Goal: Task Accomplishment & Management: Manage account settings

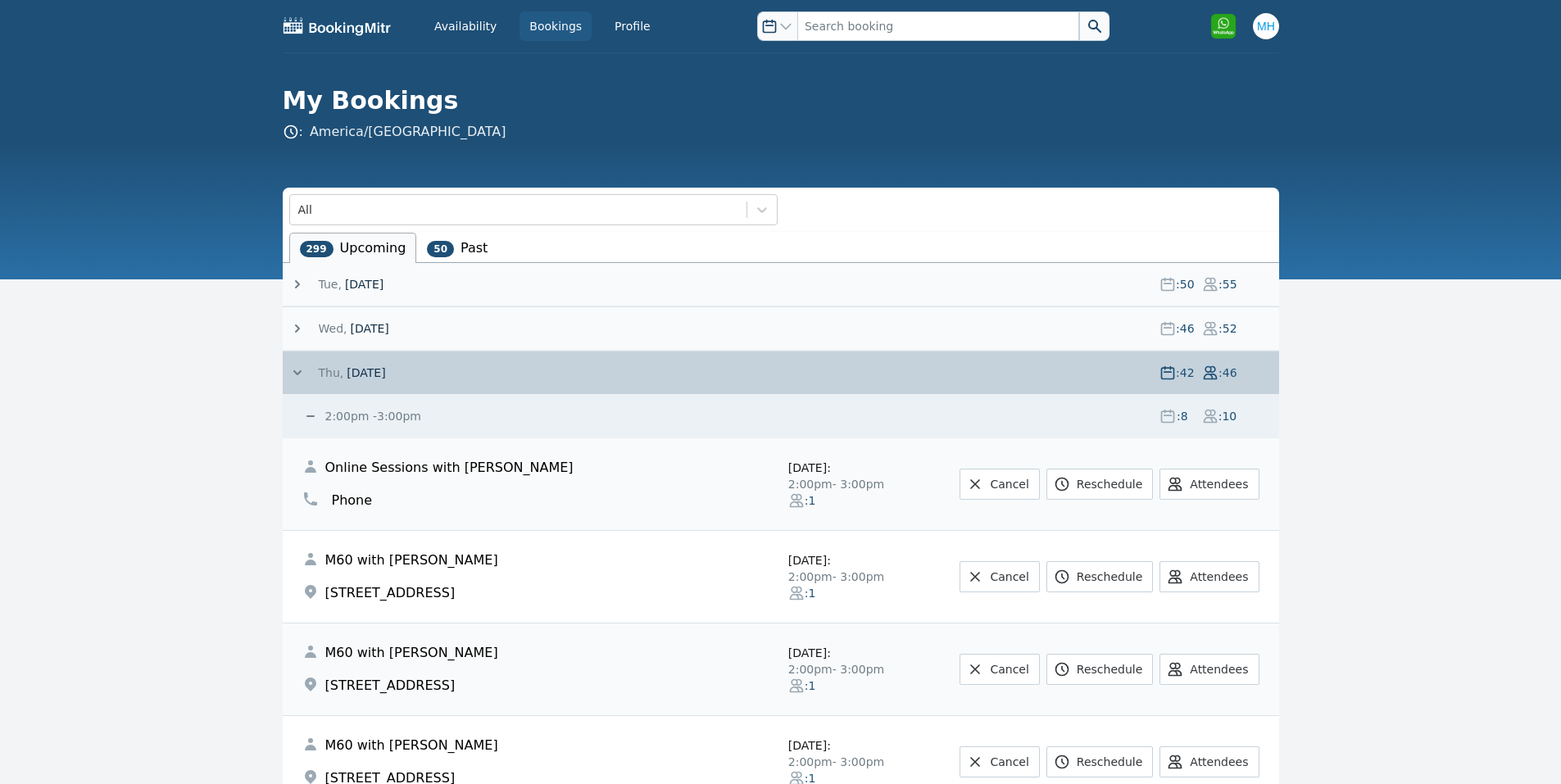
click at [291, 369] on icon at bounding box center [298, 373] width 17 height 17
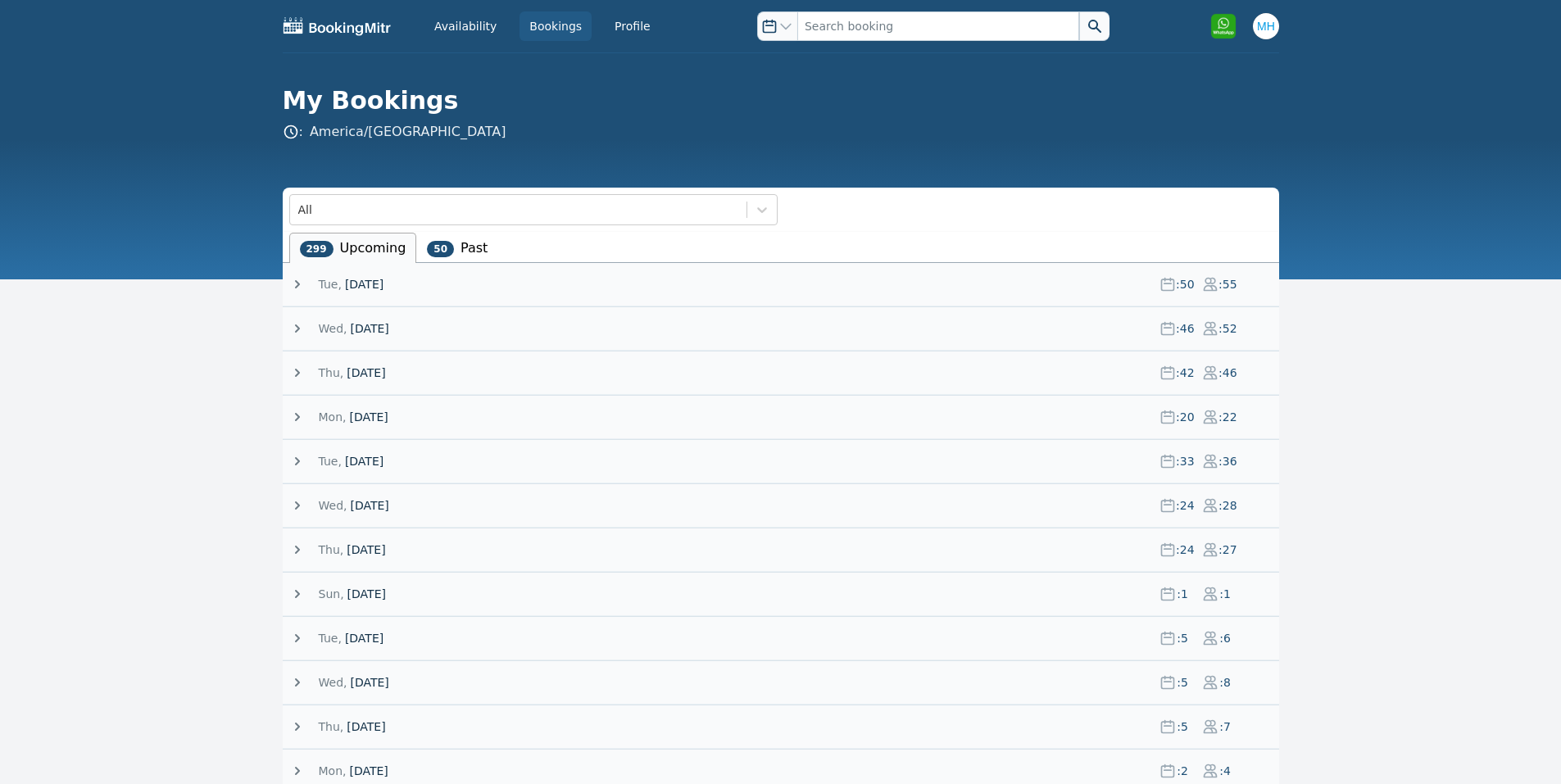
click at [384, 277] on span "[DATE]" at bounding box center [365, 284] width 38 height 17
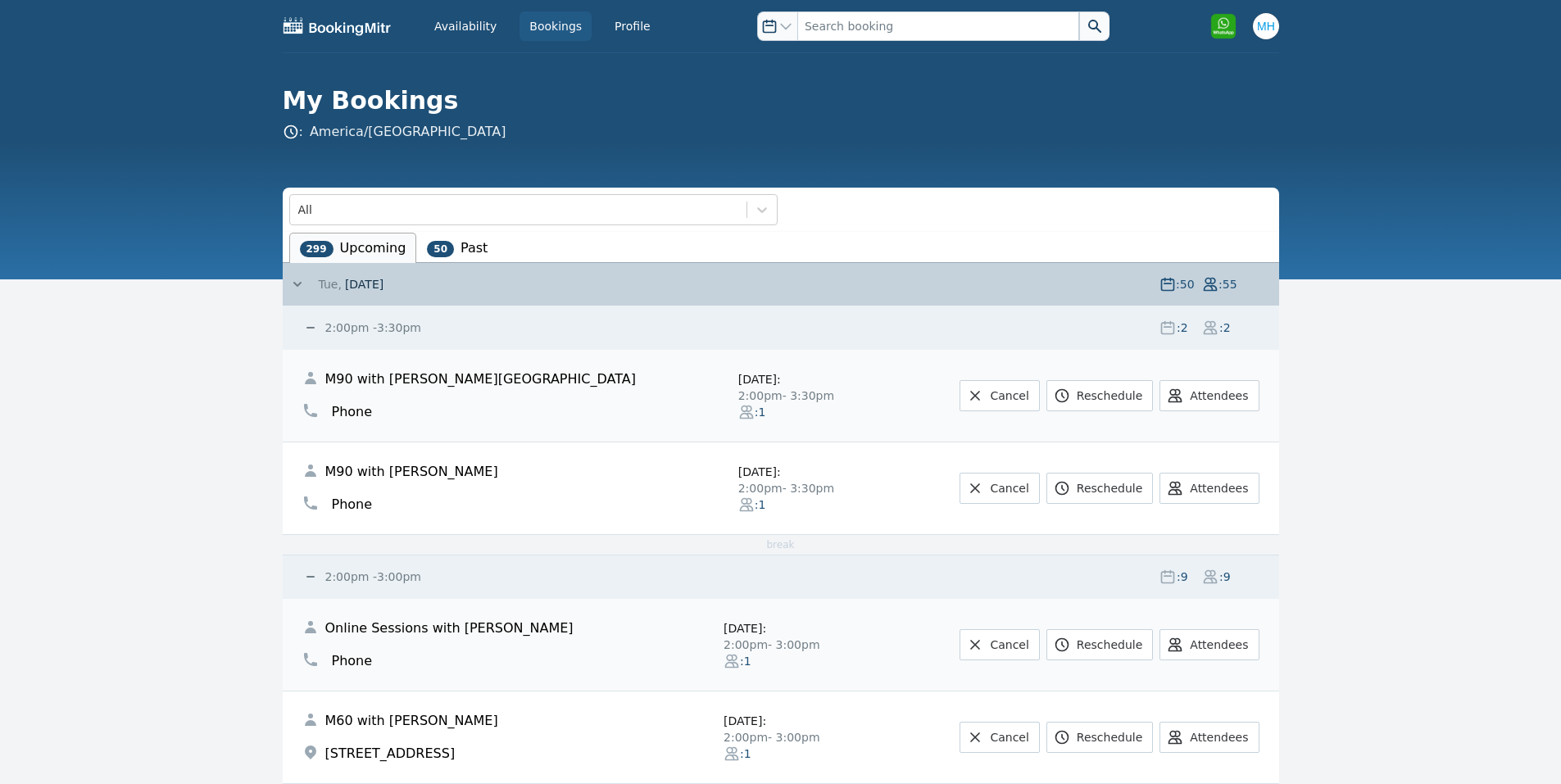
click at [376, 328] on small "2:00pm - 3:30pm" at bounding box center [371, 328] width 99 height 13
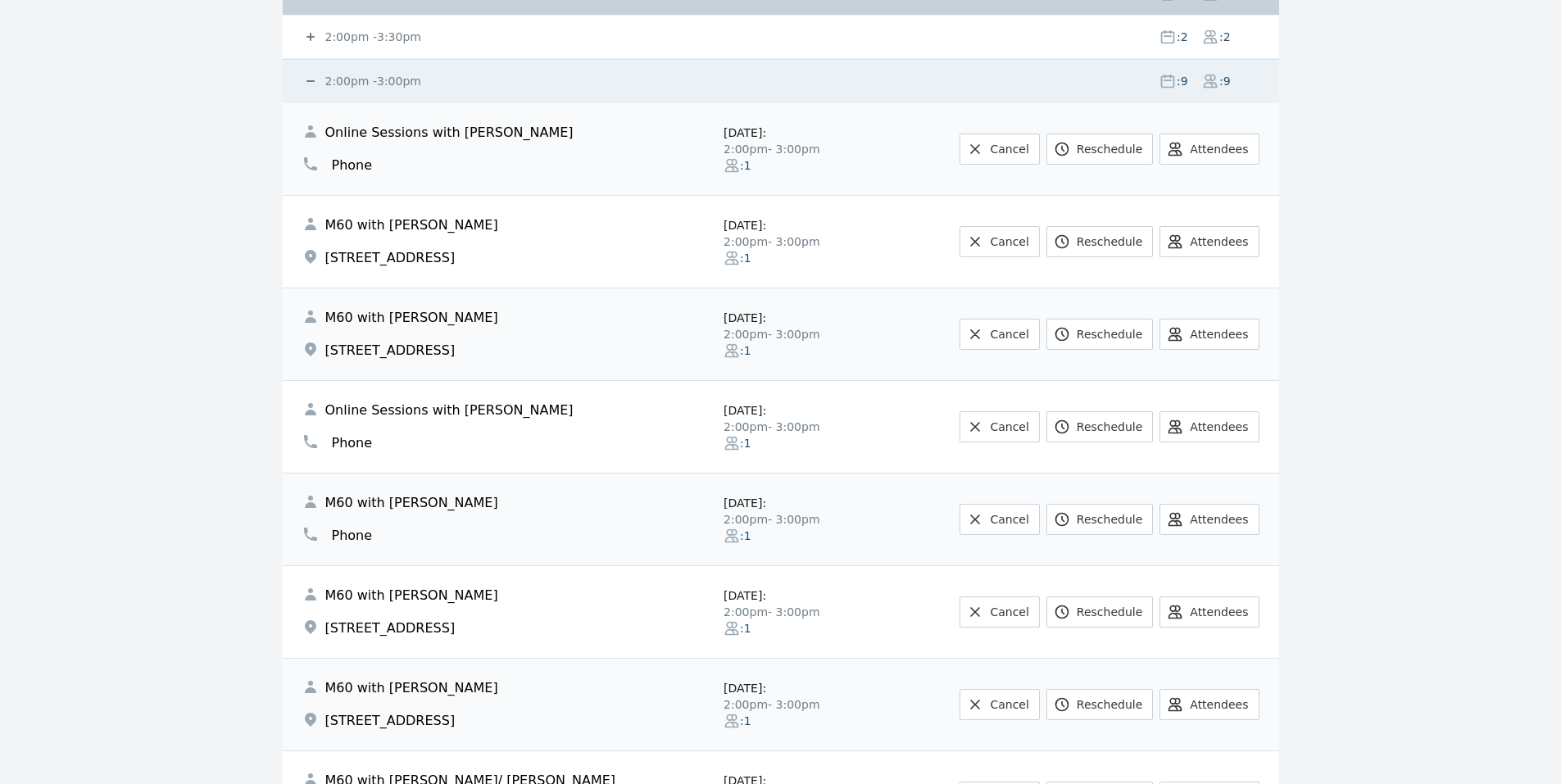
scroll to position [290, 0]
click at [324, 83] on small "2:00pm - 3:00pm" at bounding box center [371, 82] width 99 height 13
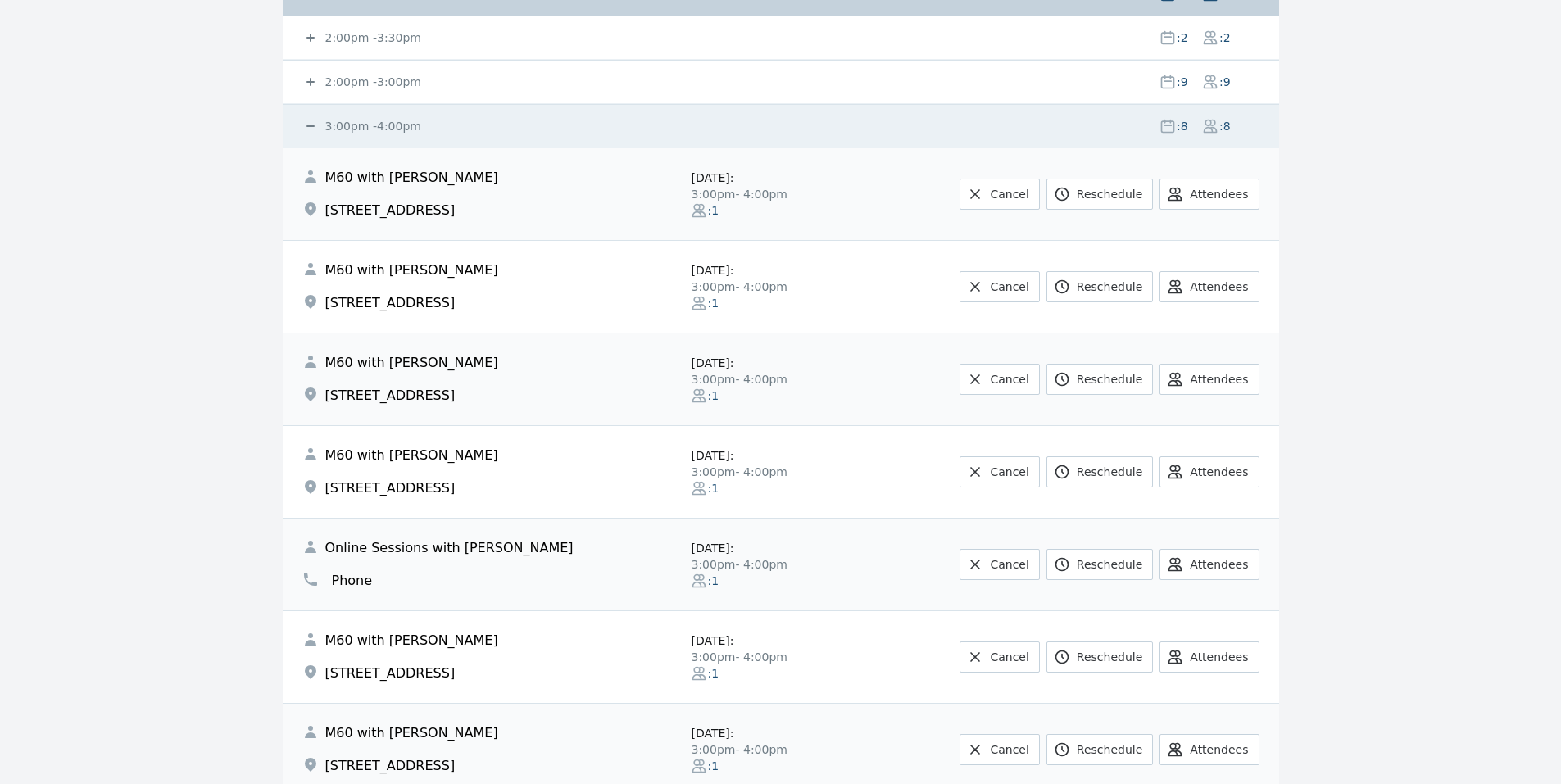
scroll to position [0, 0]
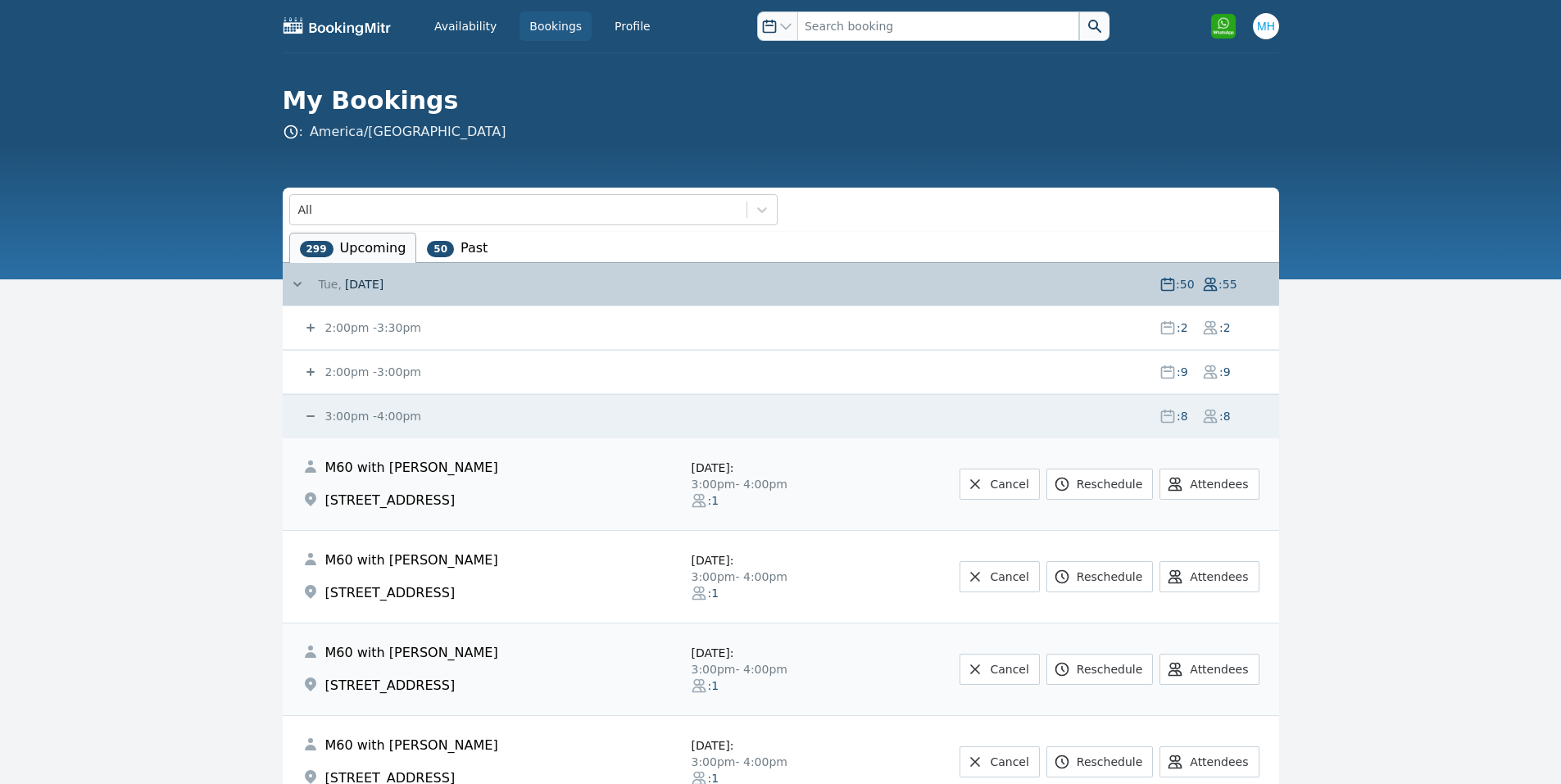
click at [379, 379] on small "2:00pm - 3:00pm" at bounding box center [371, 372] width 99 height 13
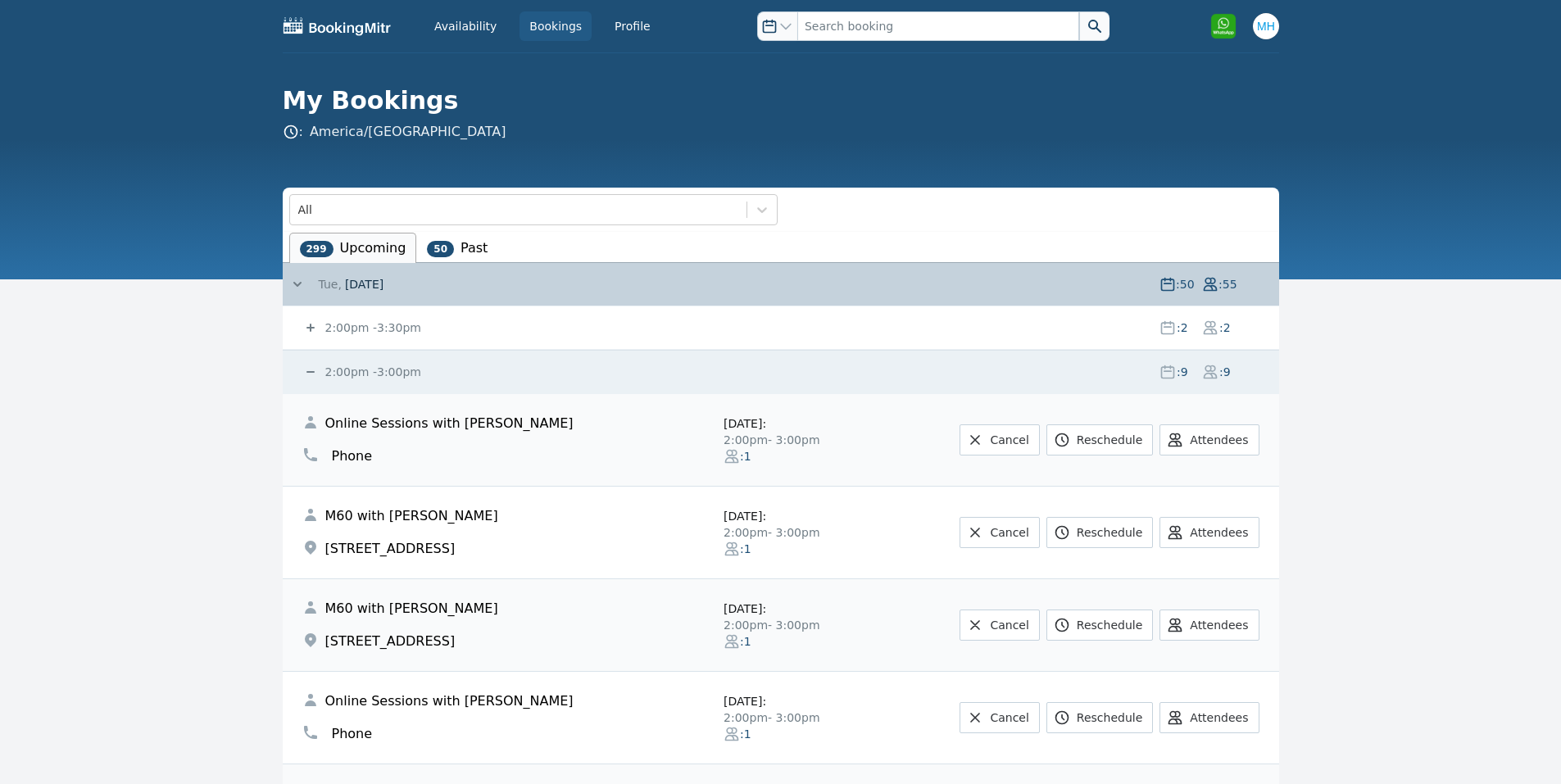
click at [383, 370] on small "2:00pm - 3:00pm" at bounding box center [371, 372] width 99 height 13
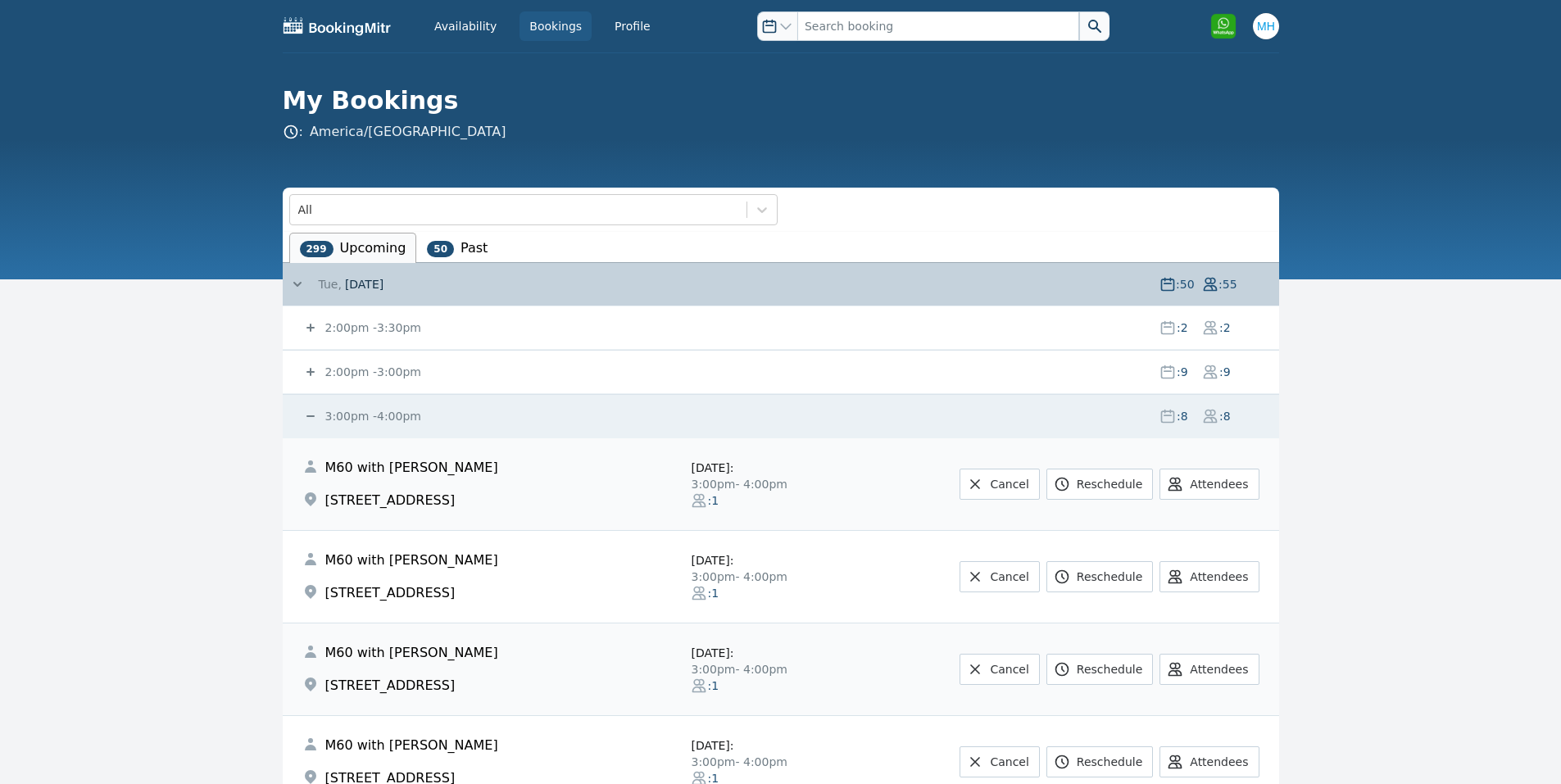
click at [385, 323] on small "2:00pm - 3:30pm" at bounding box center [371, 328] width 99 height 13
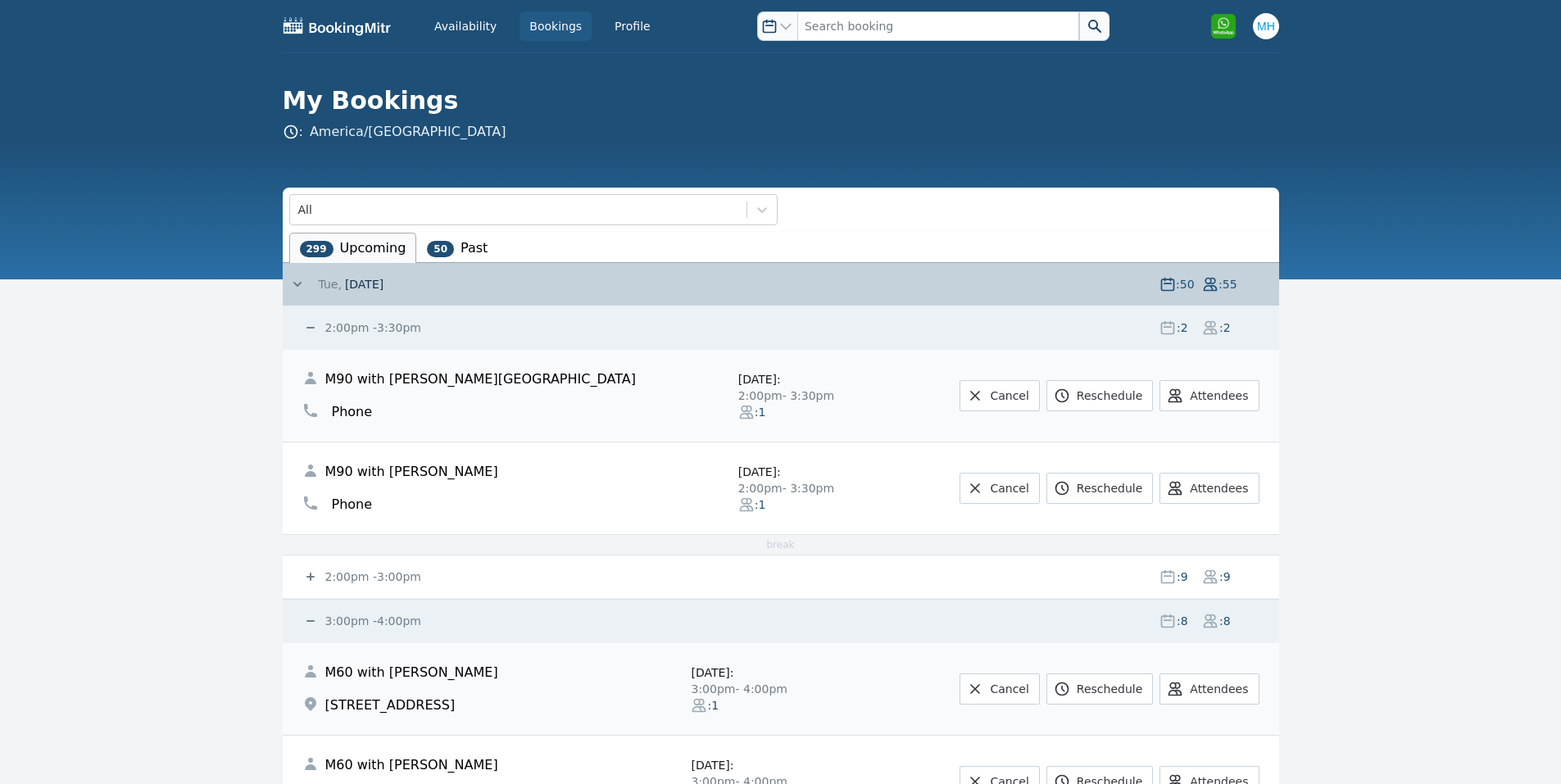
click at [385, 323] on small "2:00pm - 3:30pm" at bounding box center [371, 328] width 99 height 13
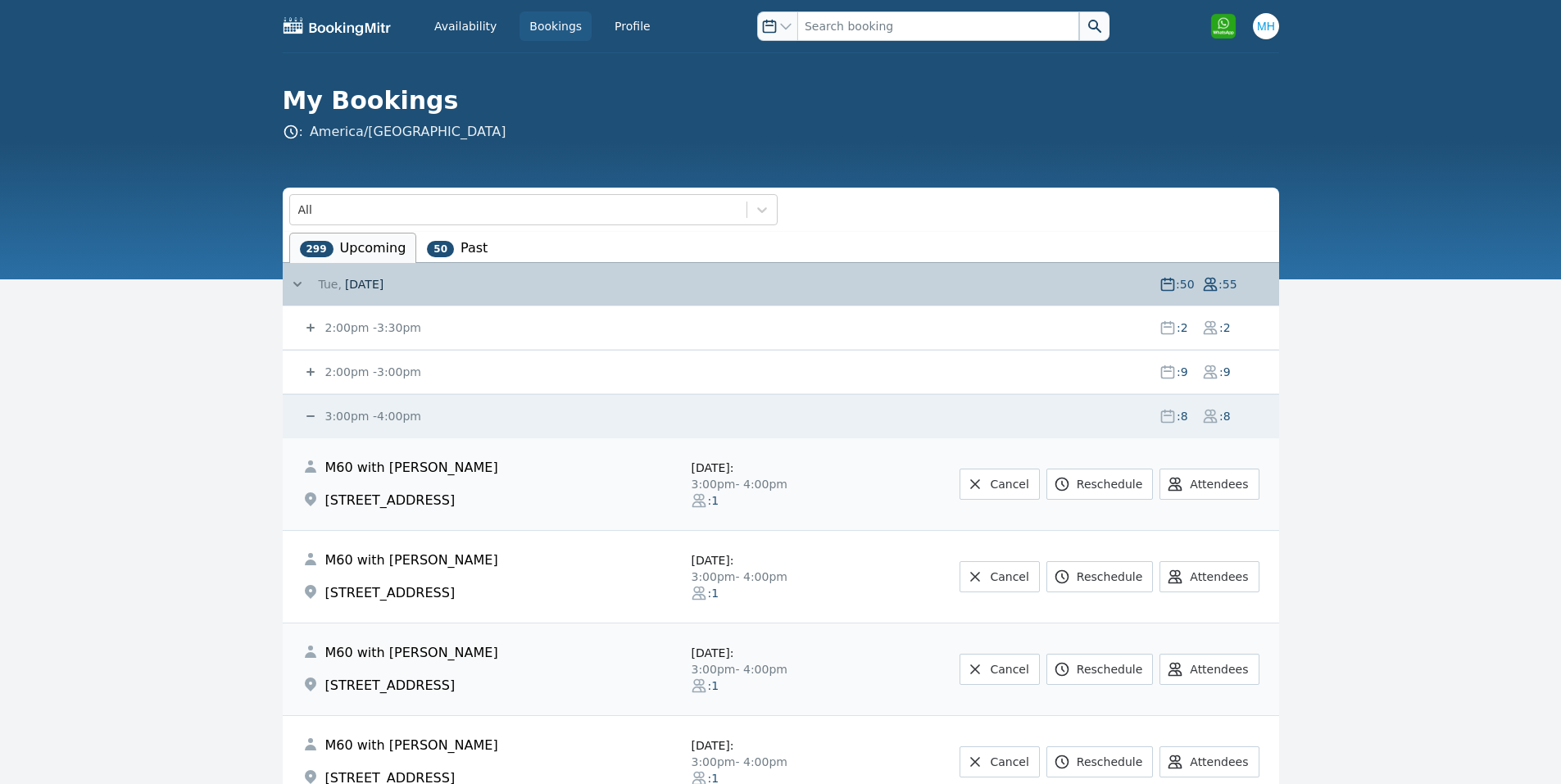
click at [361, 365] on small "2:00pm - 3:00pm" at bounding box center [371, 372] width 99 height 13
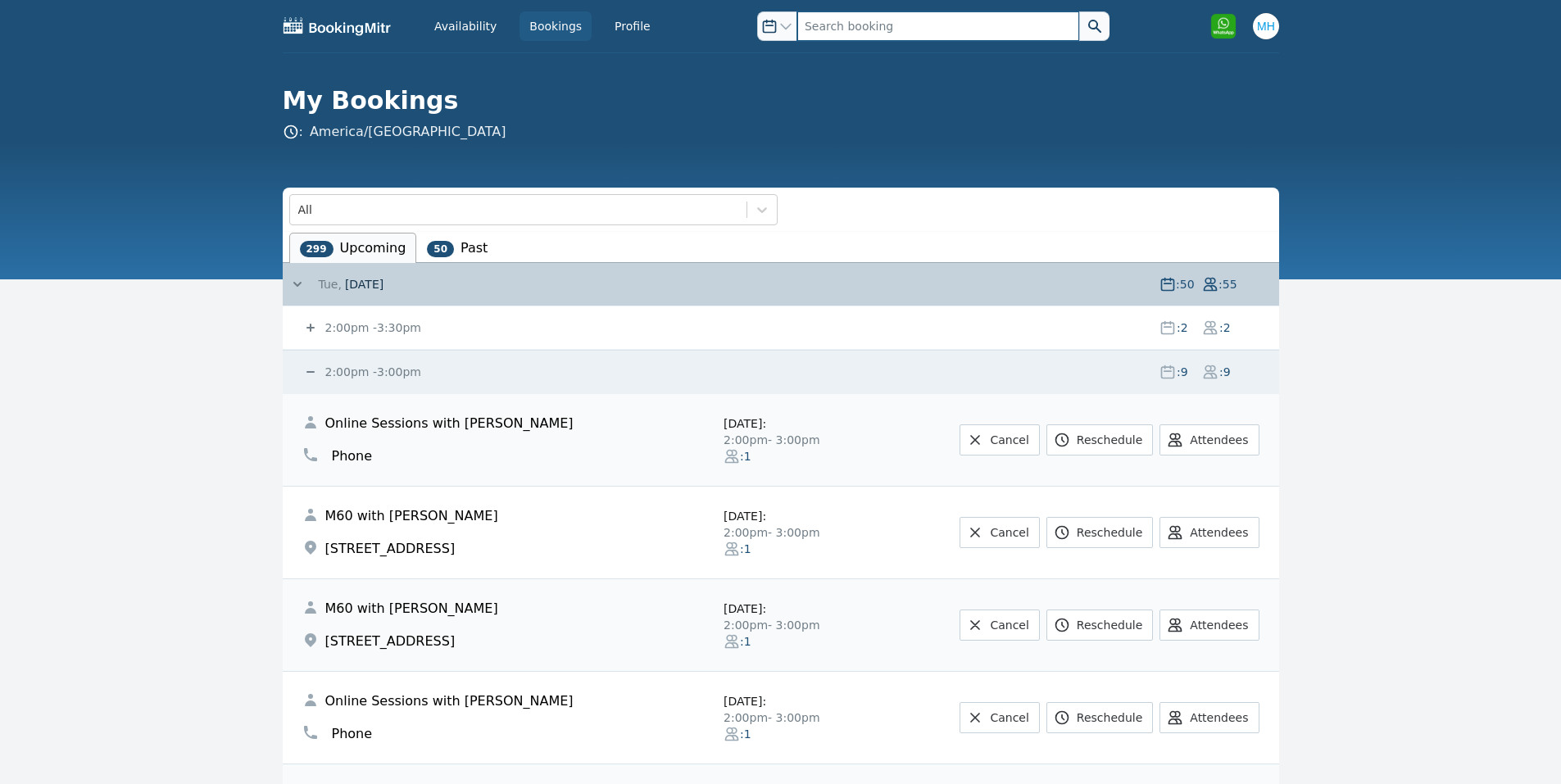
click at [811, 19] on input "text" at bounding box center [939, 26] width 282 height 29
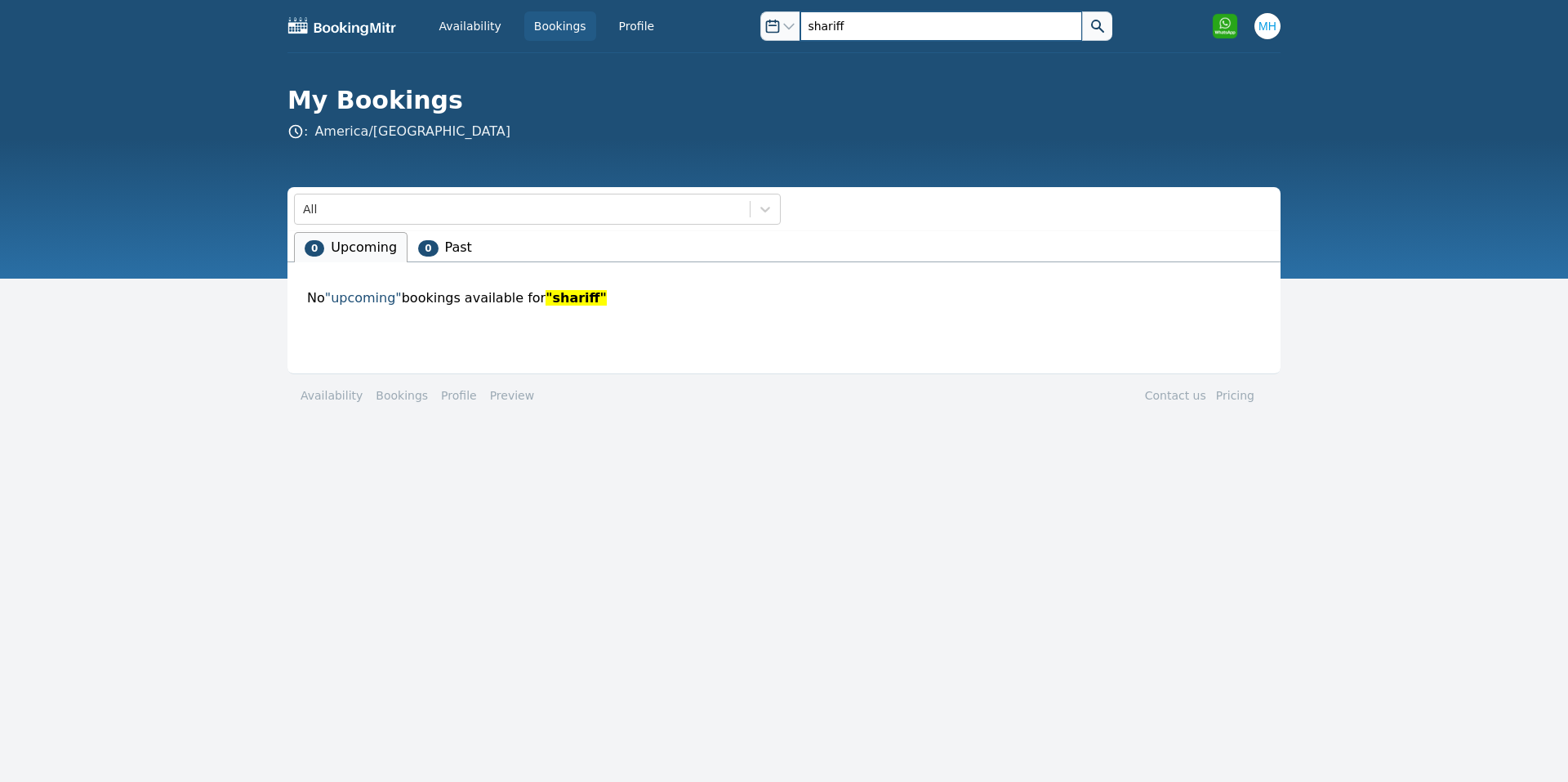
drag, startPoint x: 850, startPoint y: 24, endPoint x: 744, endPoint y: 37, distance: 106.8
click at [744, 37] on div "Open options shariff" at bounding box center [919, 26] width 397 height 29
type input "azlan"
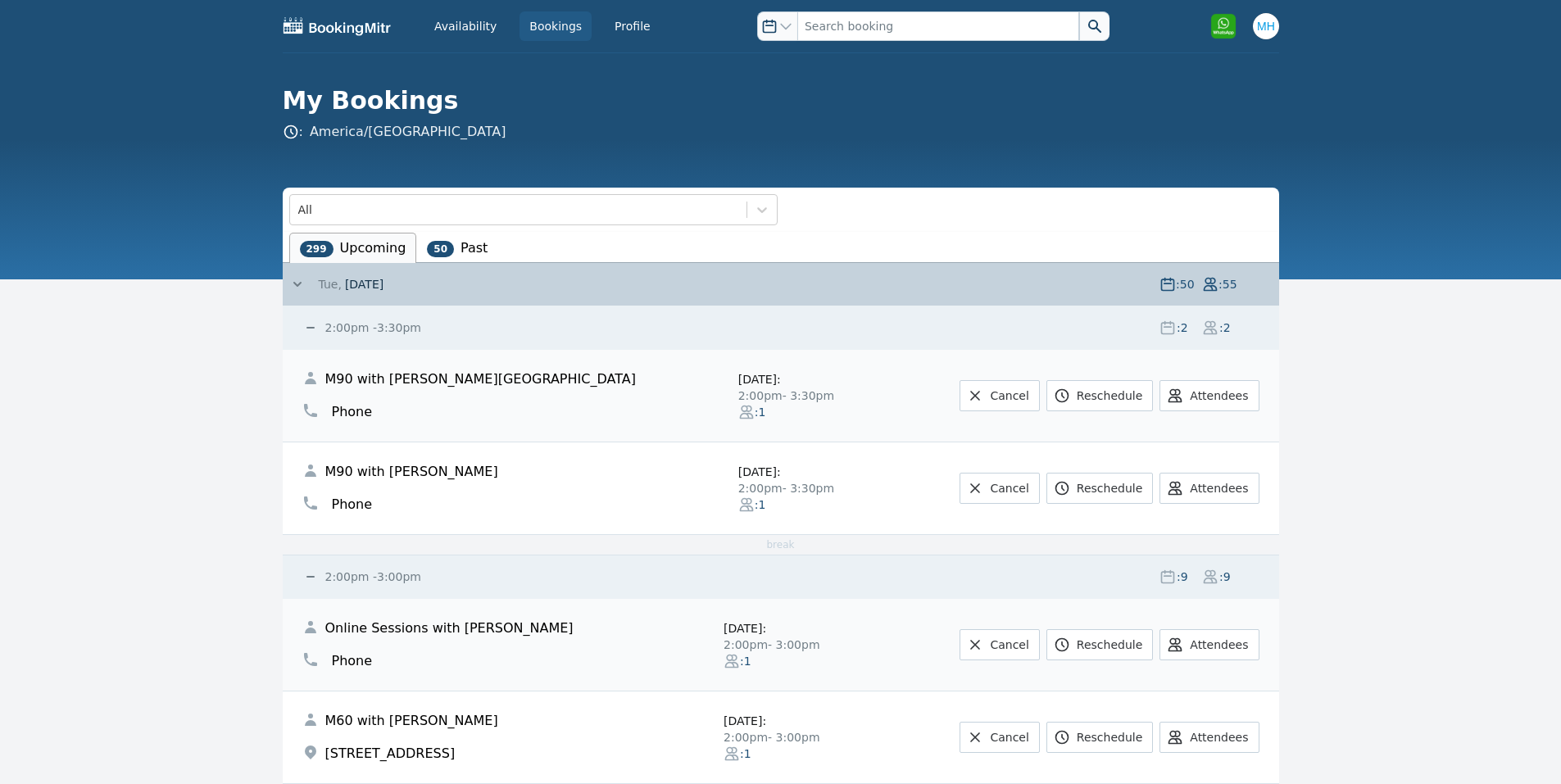
click at [359, 289] on span "[DATE]" at bounding box center [365, 284] width 38 height 17
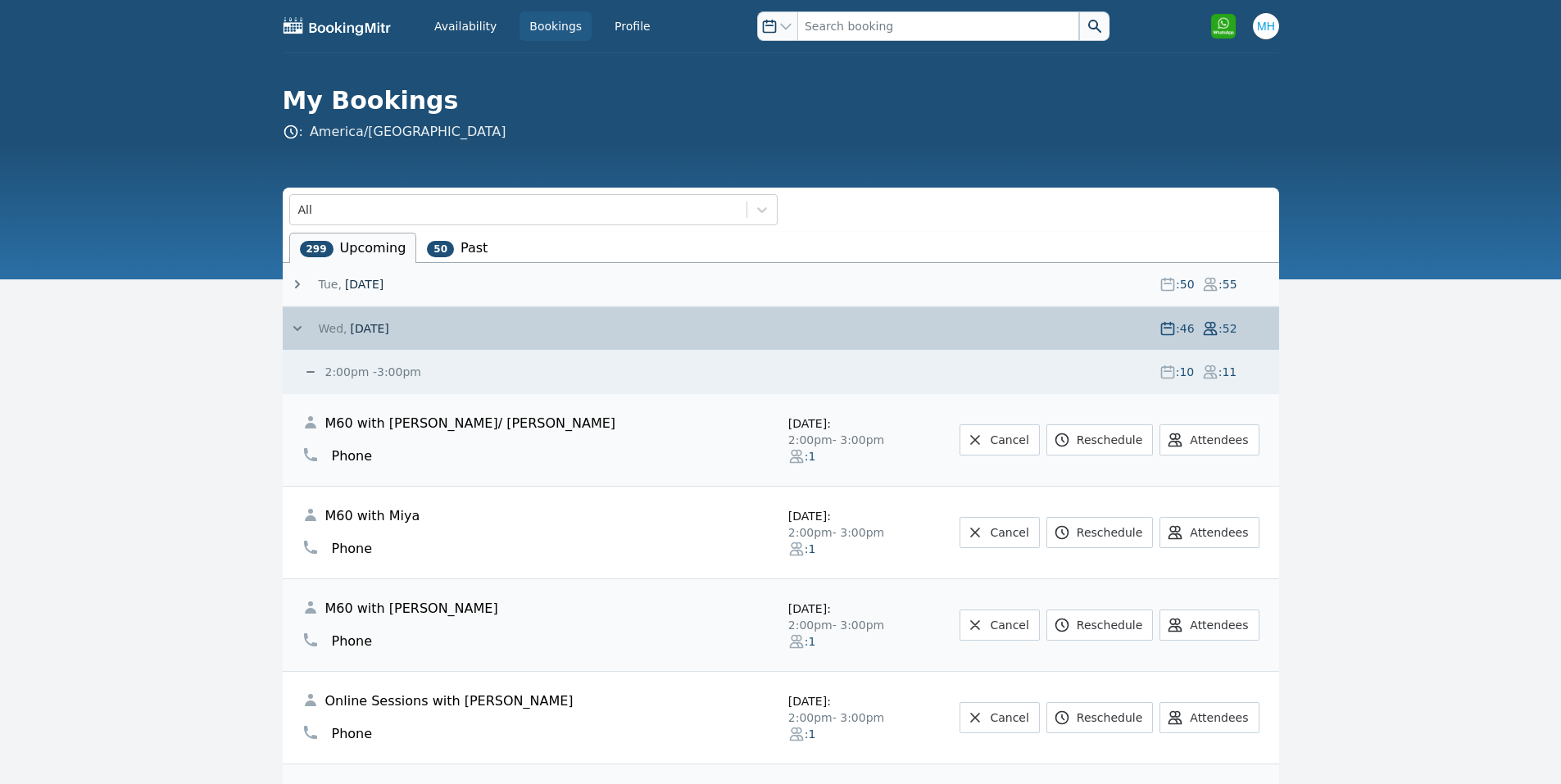
click at [365, 359] on div "2:00pm - 3:00pm : 10 : 11" at bounding box center [790, 371] width 977 height 43
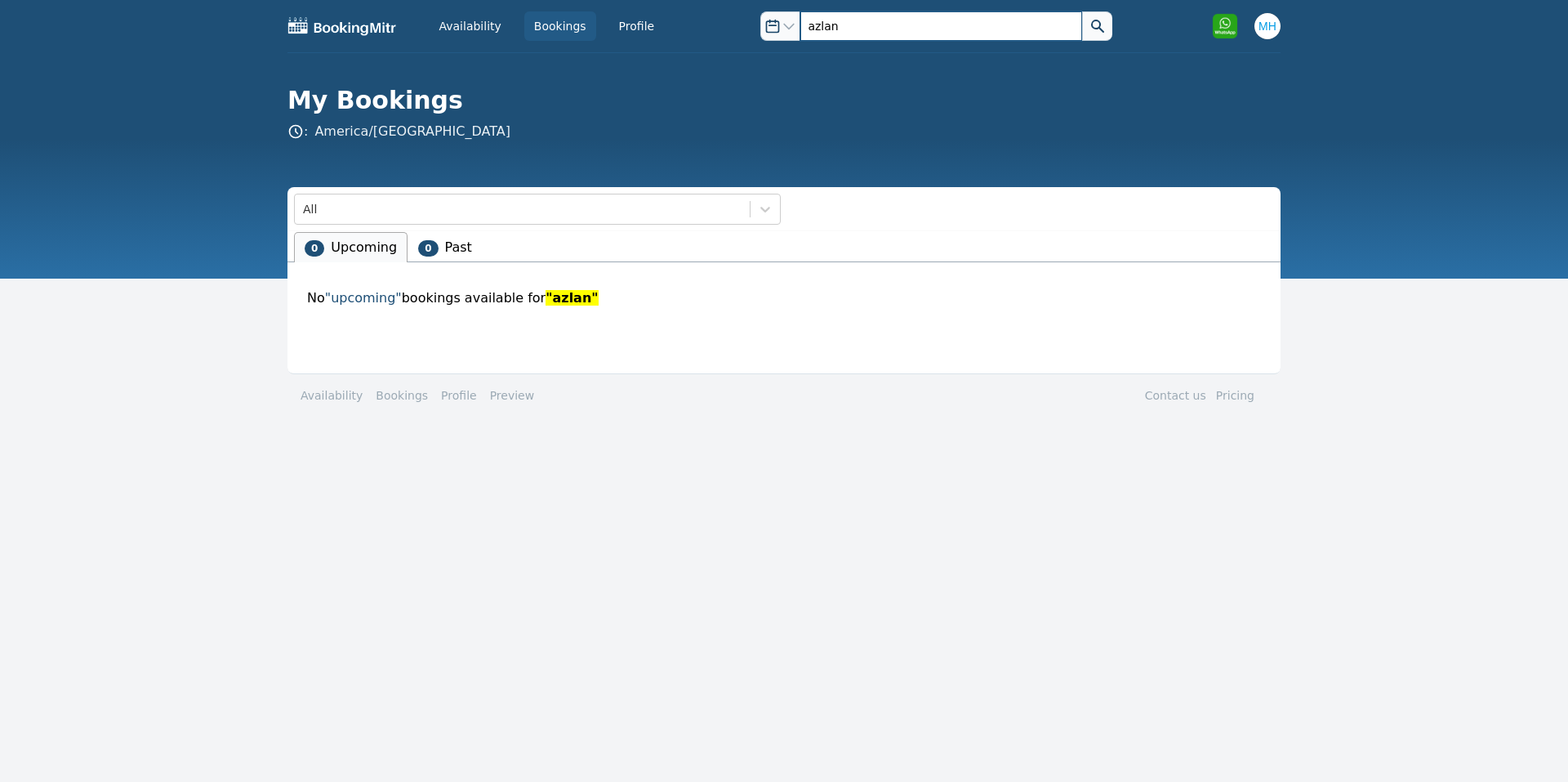
drag, startPoint x: 839, startPoint y: 19, endPoint x: 741, endPoint y: 26, distance: 98.2
click at [741, 26] on div "Open options azlan" at bounding box center [919, 26] width 397 height 29
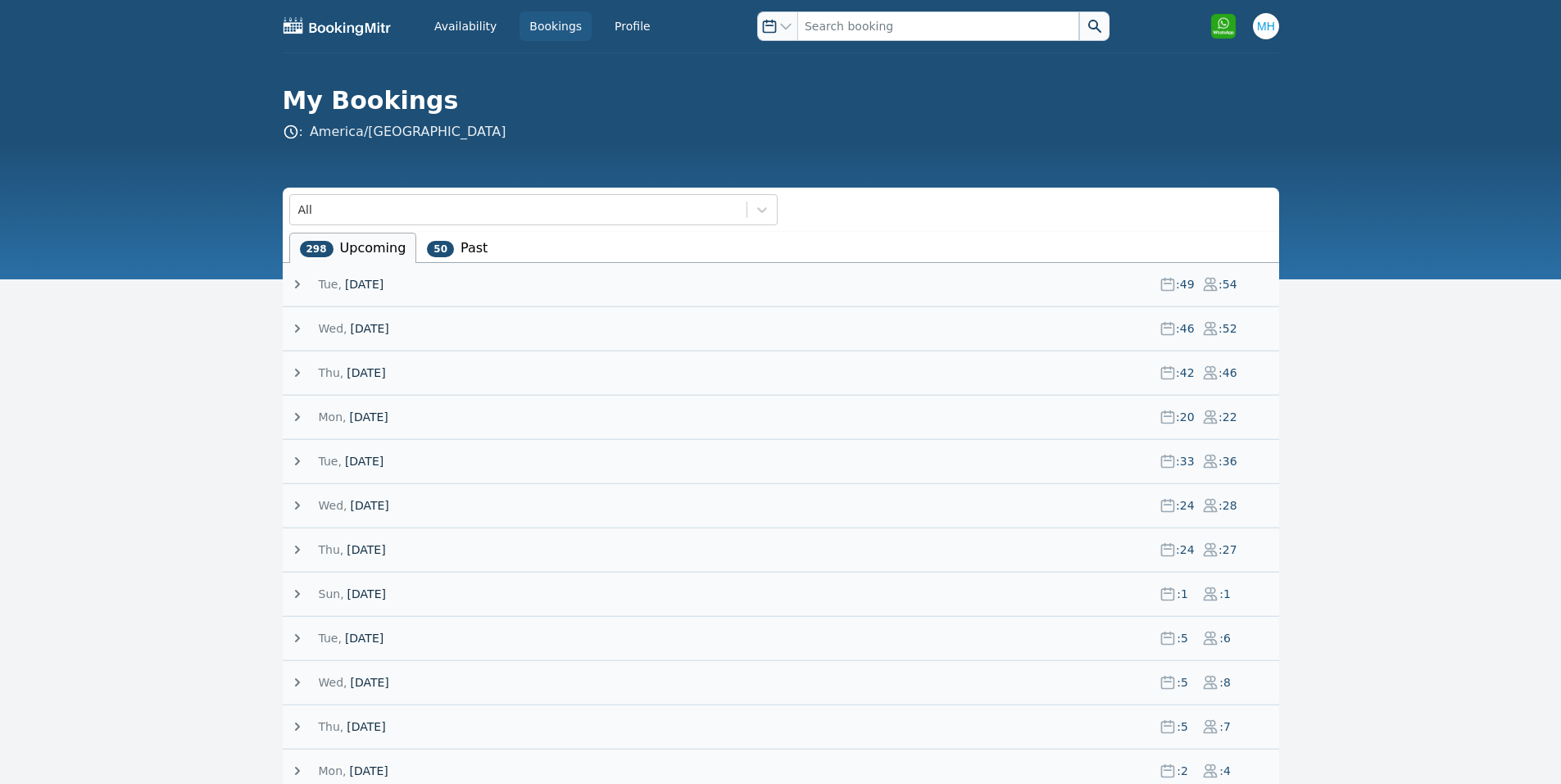
click at [371, 284] on span "[DATE]" at bounding box center [365, 284] width 38 height 17
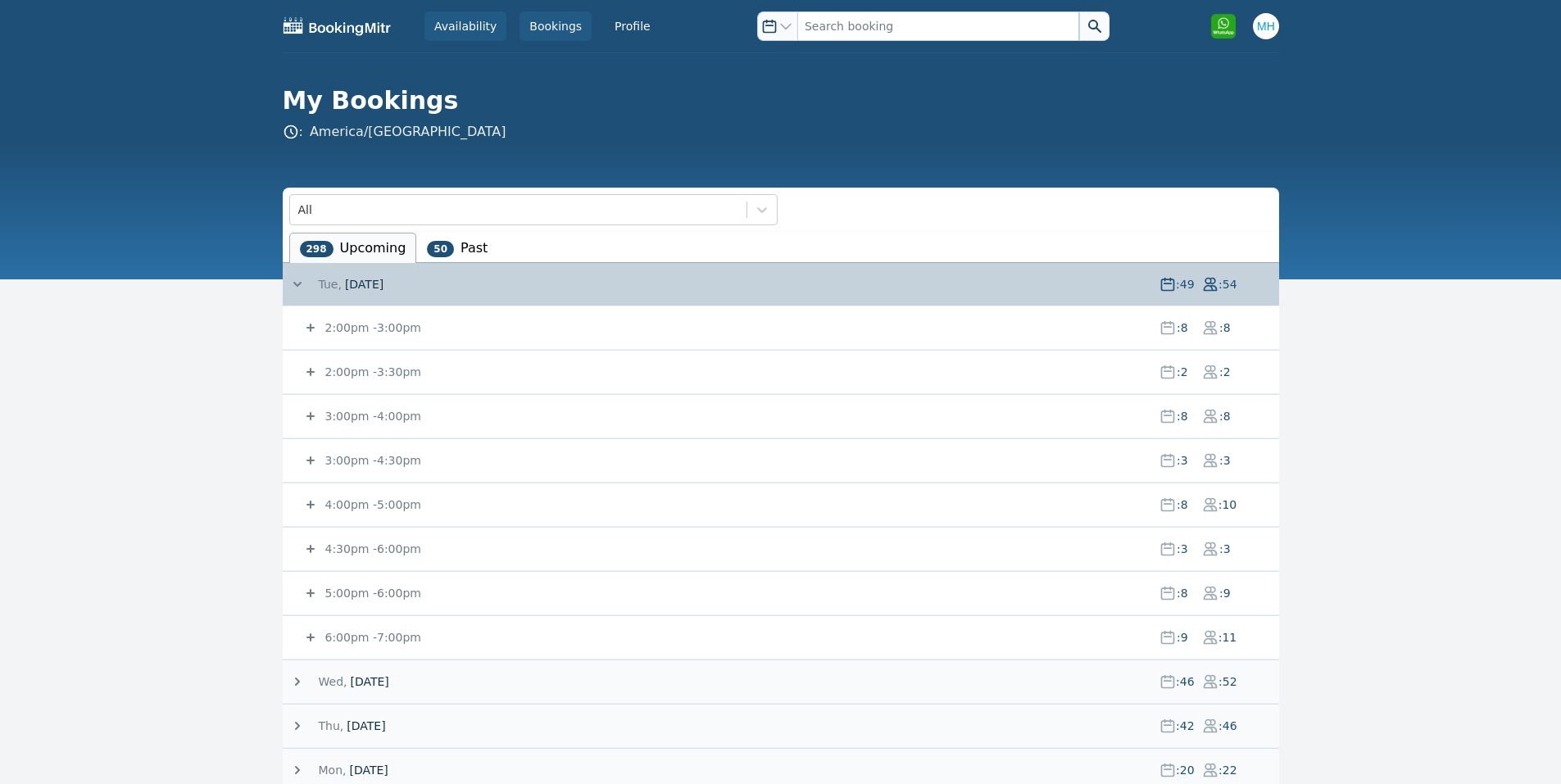
click at [461, 15] on link "Availability" at bounding box center [466, 26] width 82 height 29
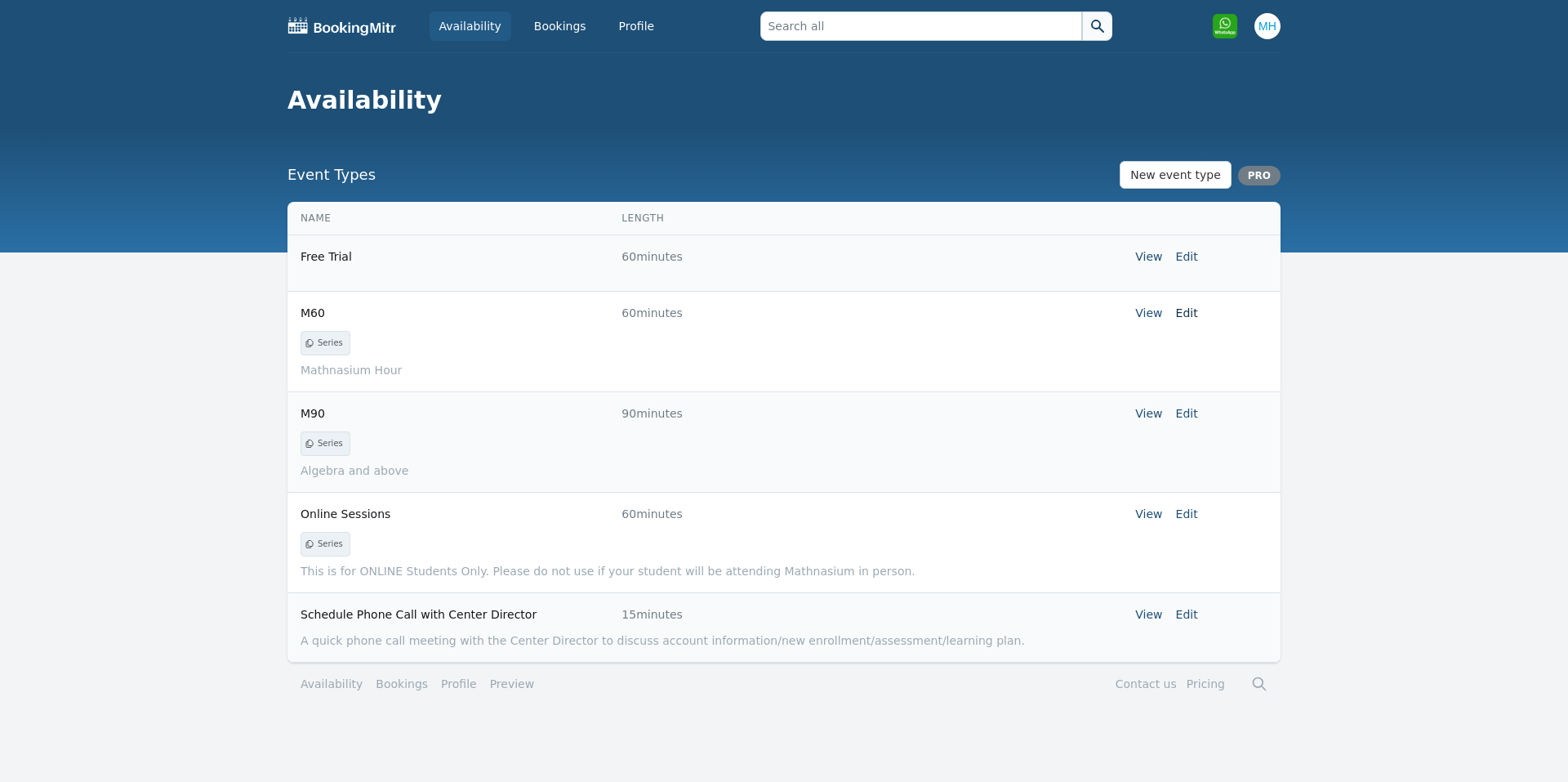
click at [1191, 314] on link "Edit" at bounding box center [1187, 313] width 22 height 13
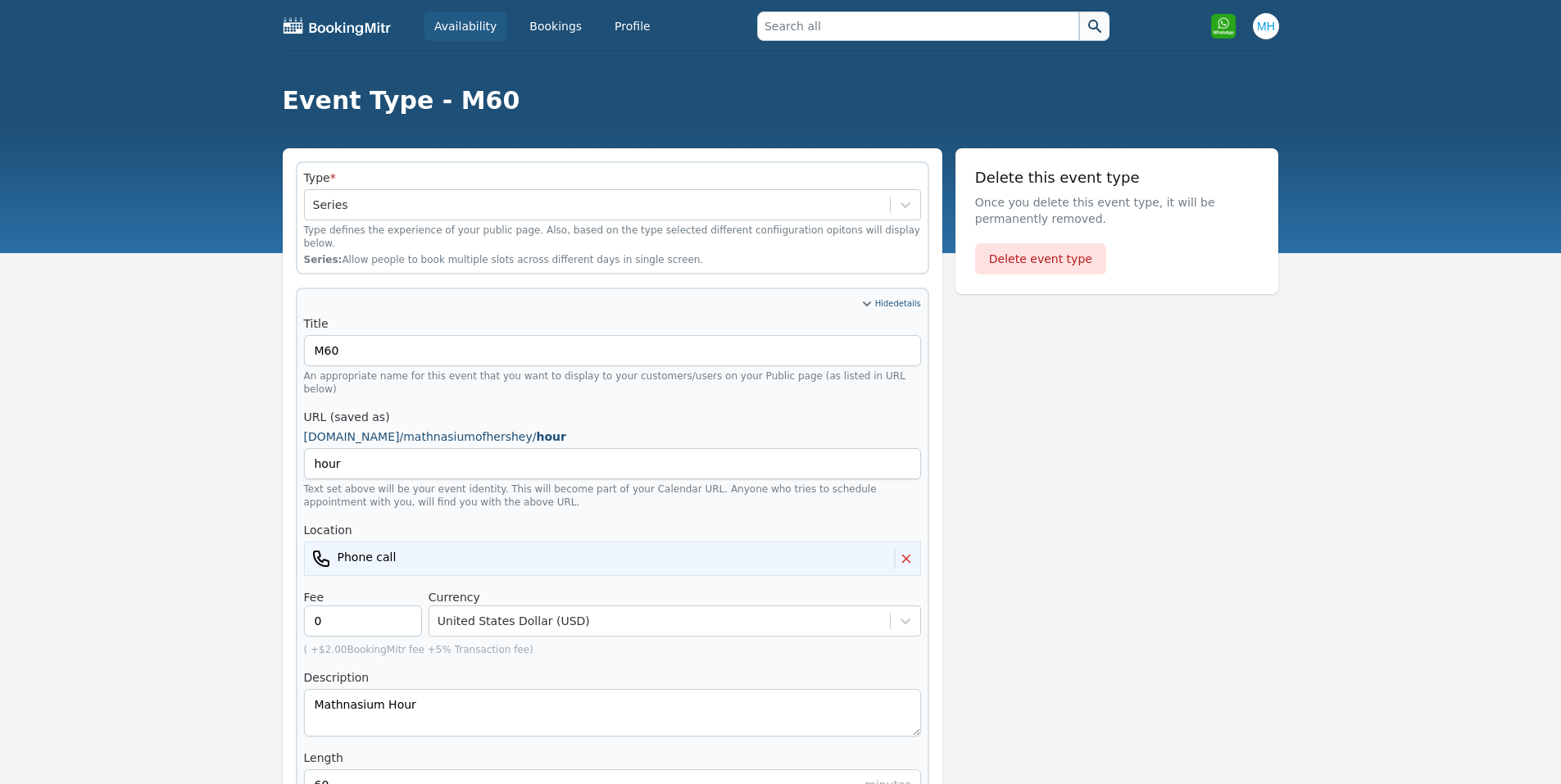
scroll to position [328, 0]
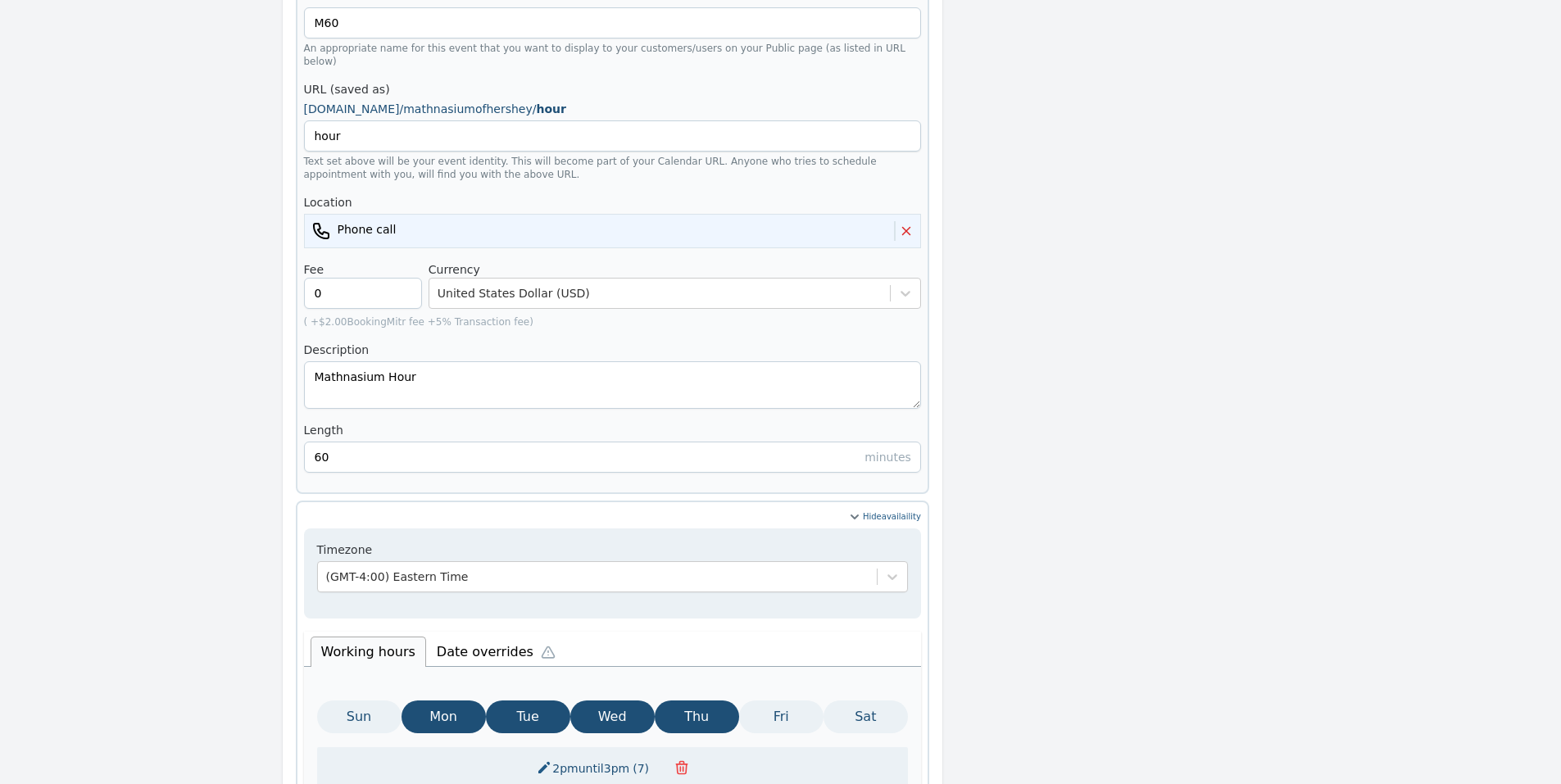
click at [470, 632] on li "Date overrides" at bounding box center [500, 649] width 148 height 34
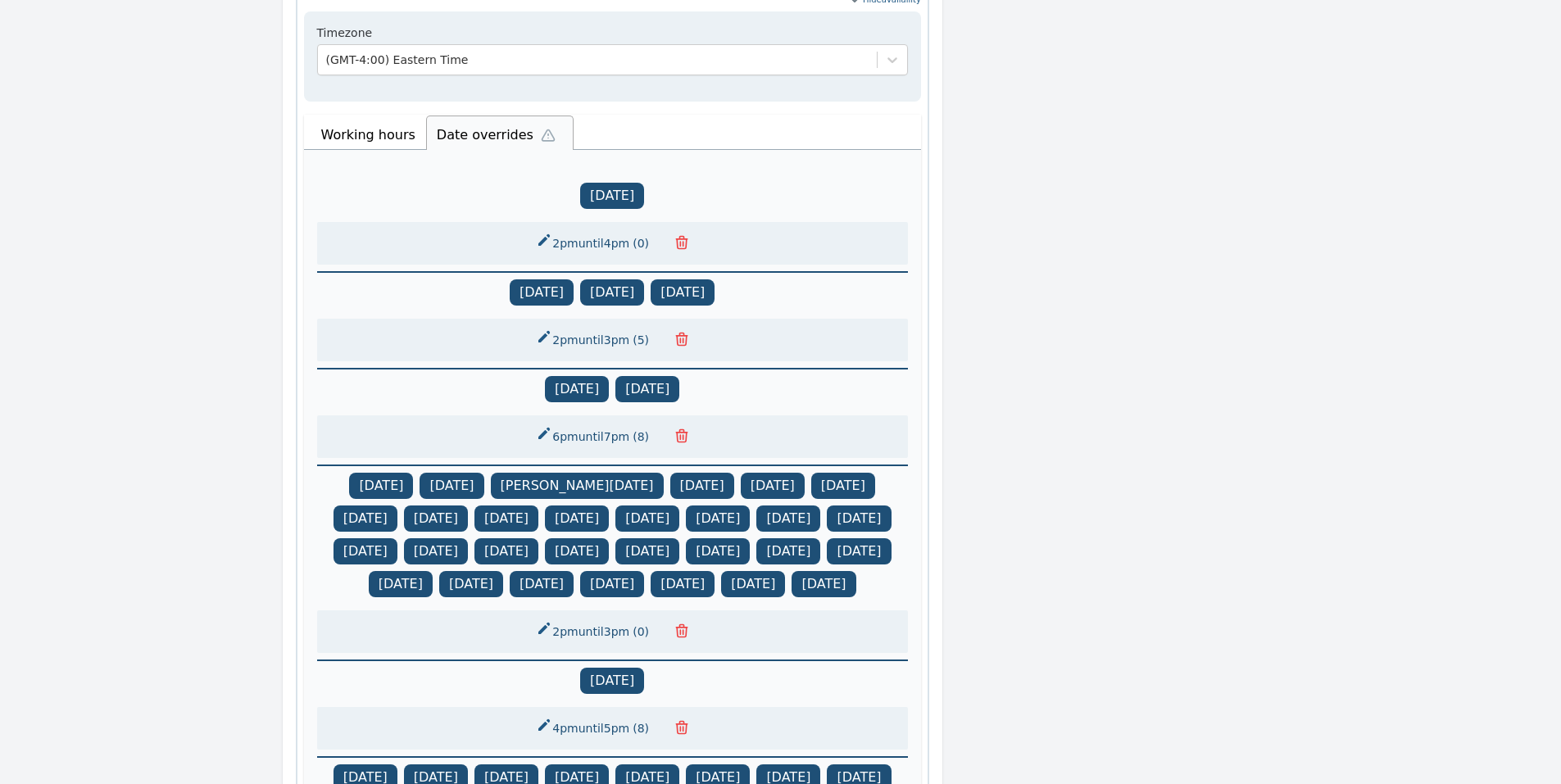
scroll to position [656, 0]
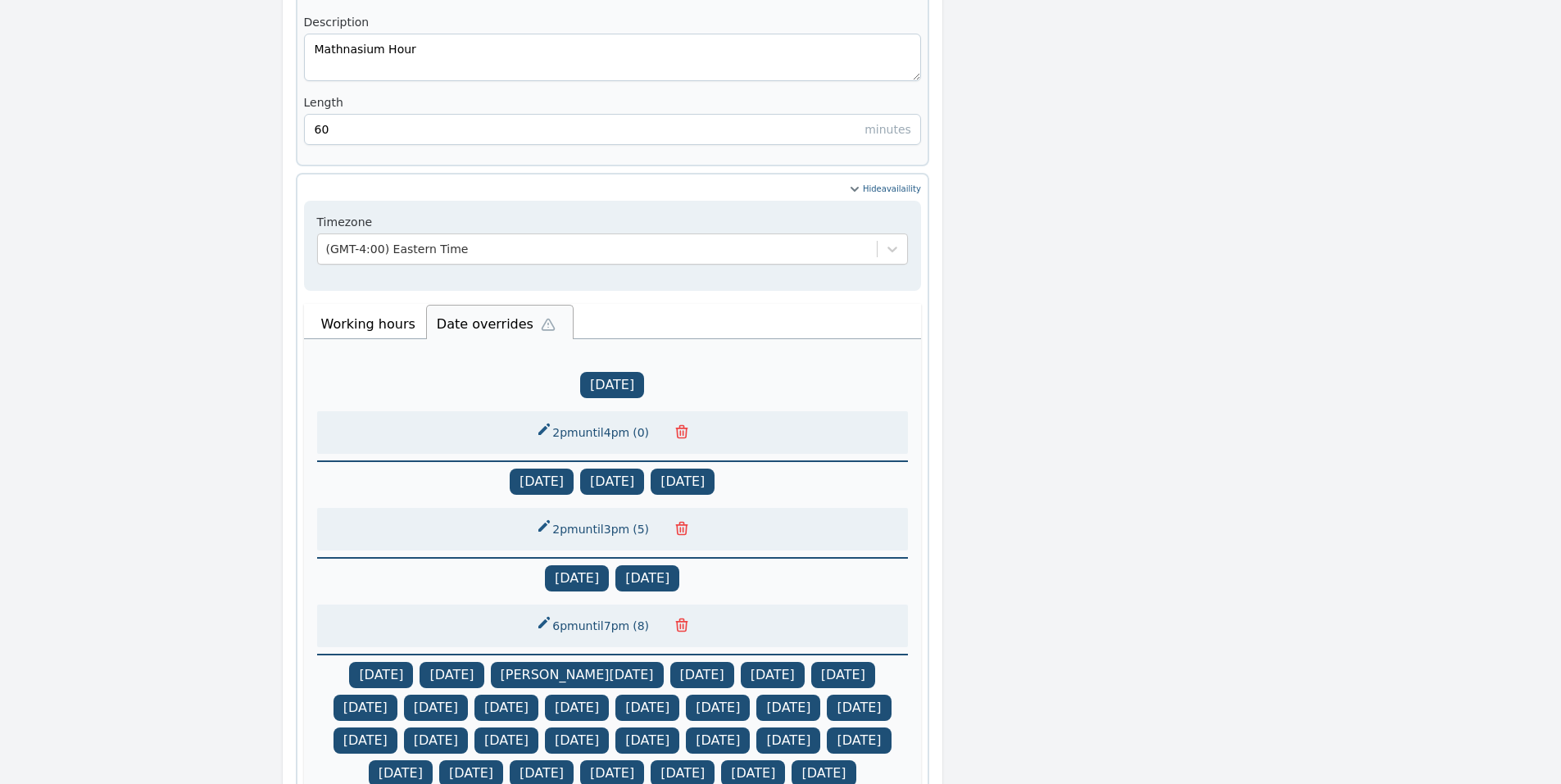
click at [597, 418] on button "2pm until 4pm ( 0 )" at bounding box center [594, 432] width 136 height 29
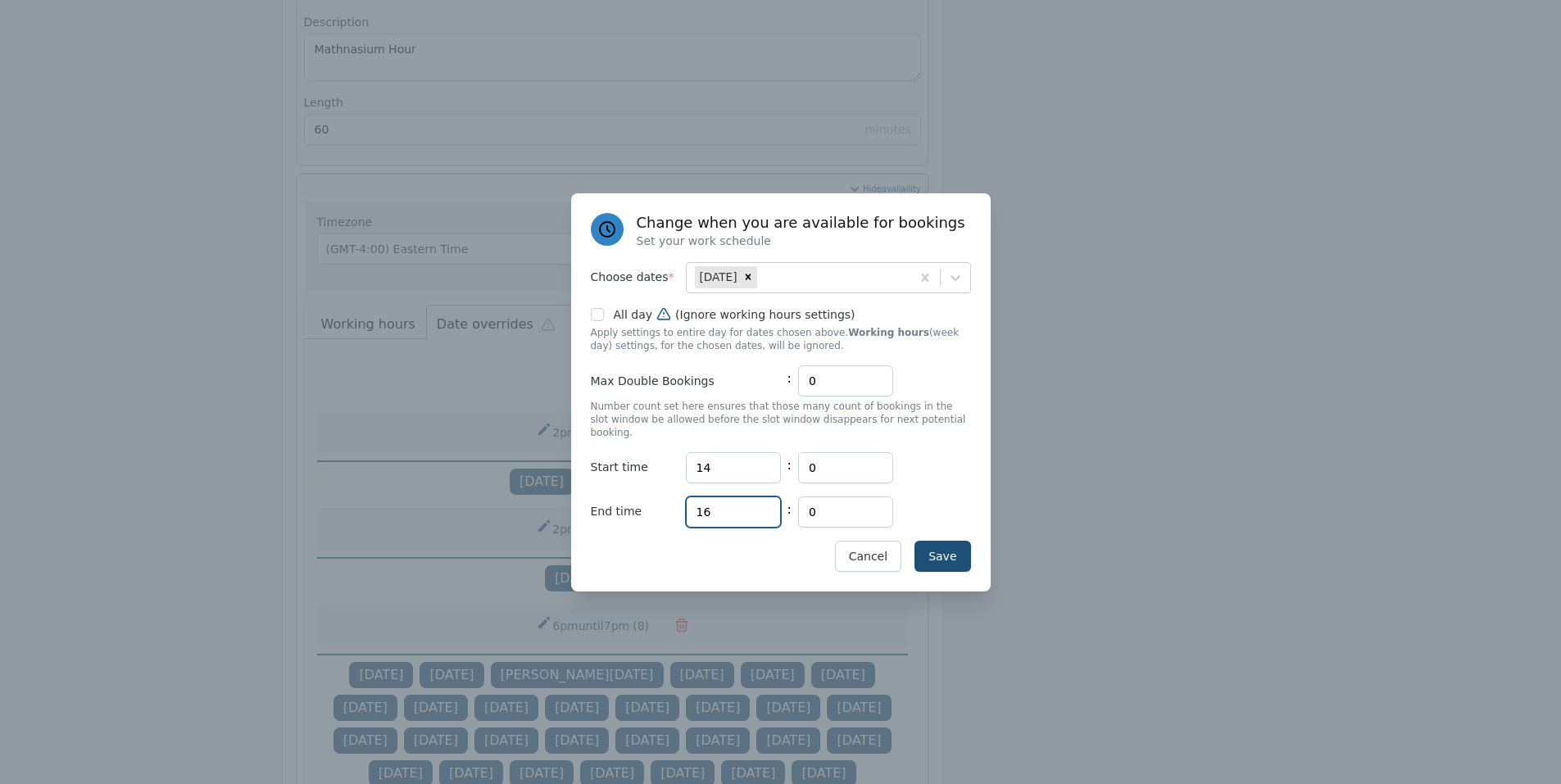
drag, startPoint x: 734, startPoint y: 504, endPoint x: 671, endPoint y: 506, distance: 63.0
click at [671, 506] on div "End time Hours 16 : Minutes 0" at bounding box center [781, 511] width 380 height 31
type input "19"
click at [961, 540] on button "Save" at bounding box center [942, 555] width 56 height 31
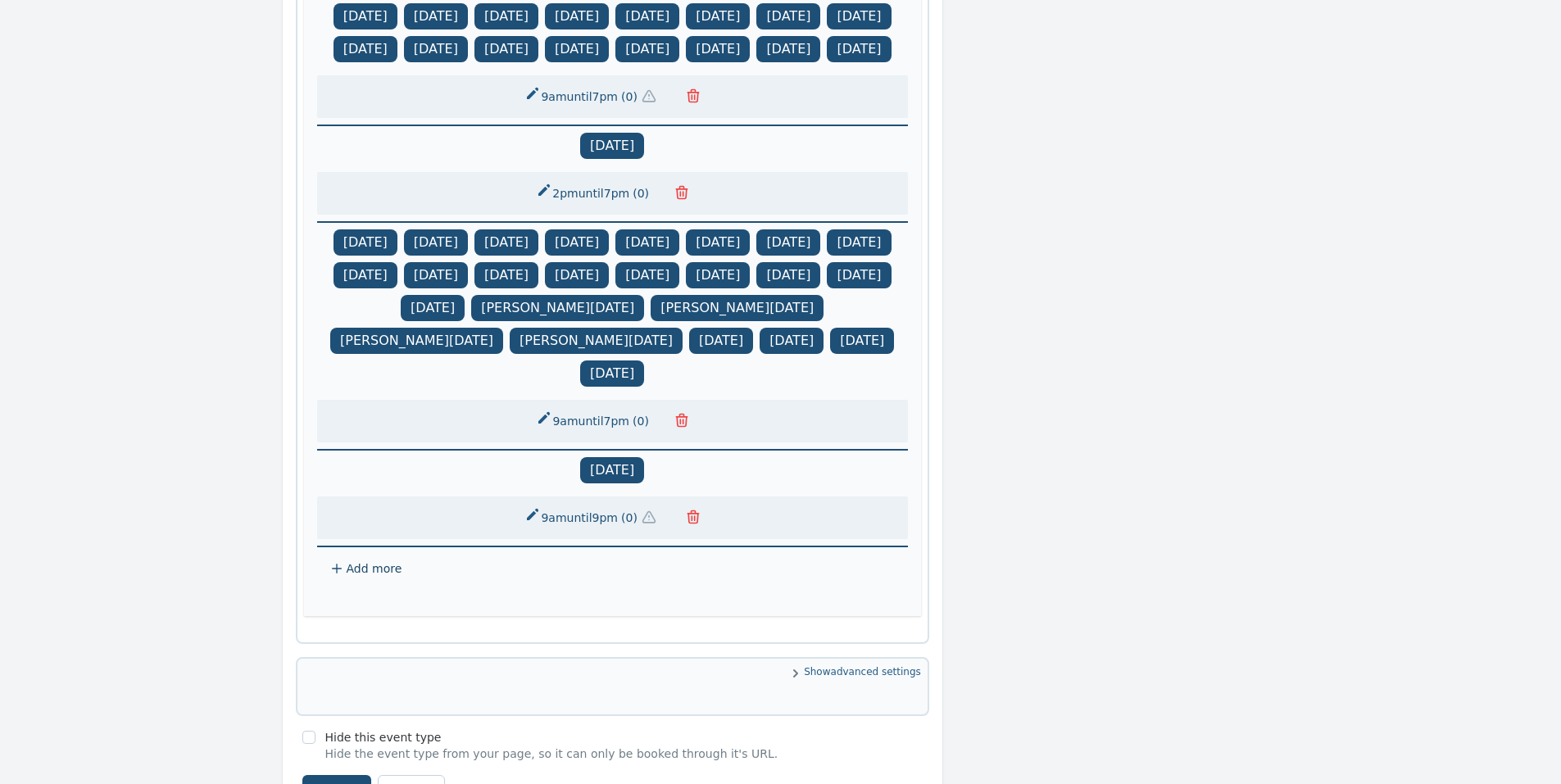
scroll to position [1804, 0]
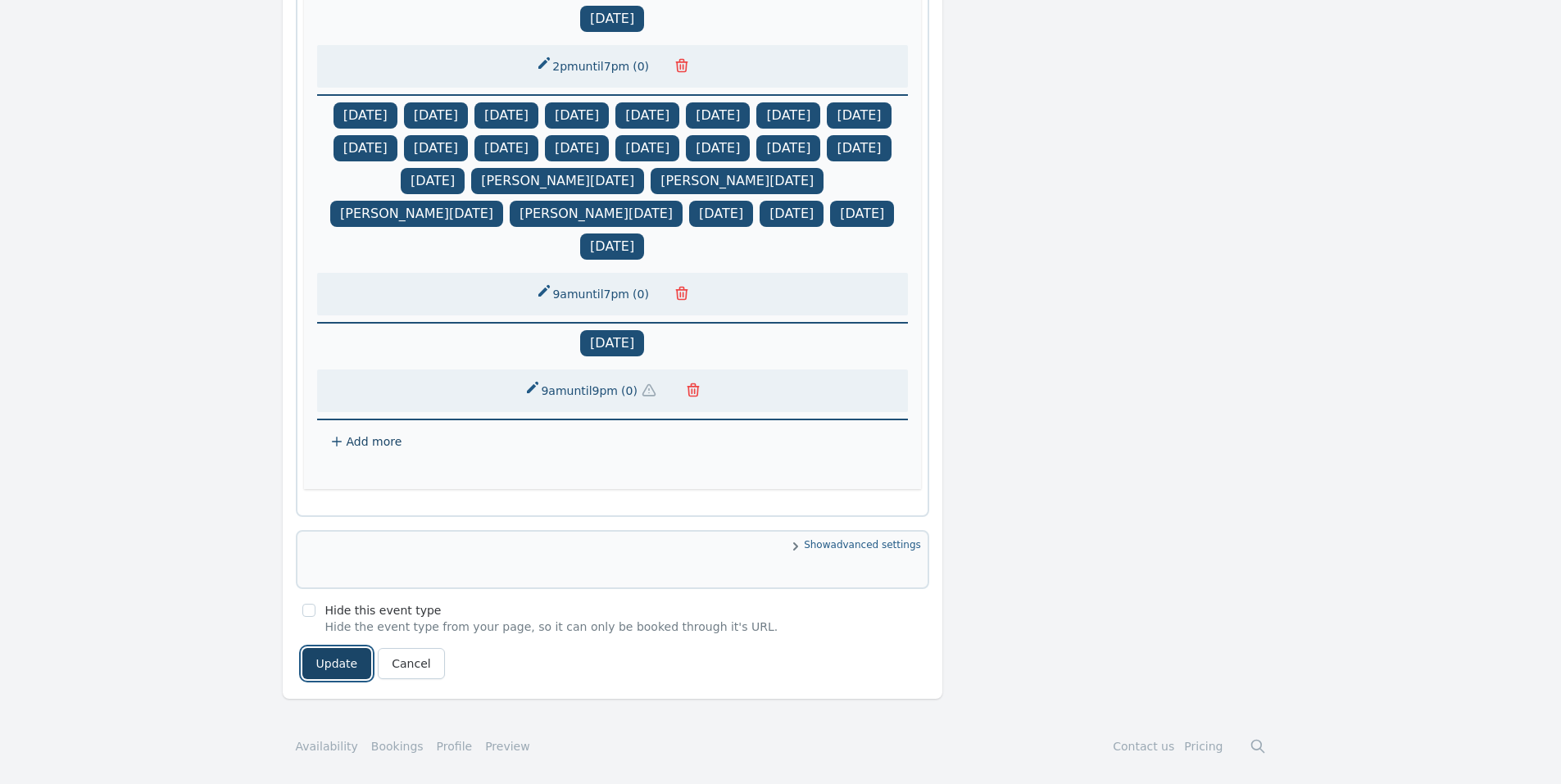
click at [344, 666] on button "Update" at bounding box center [336, 663] width 69 height 31
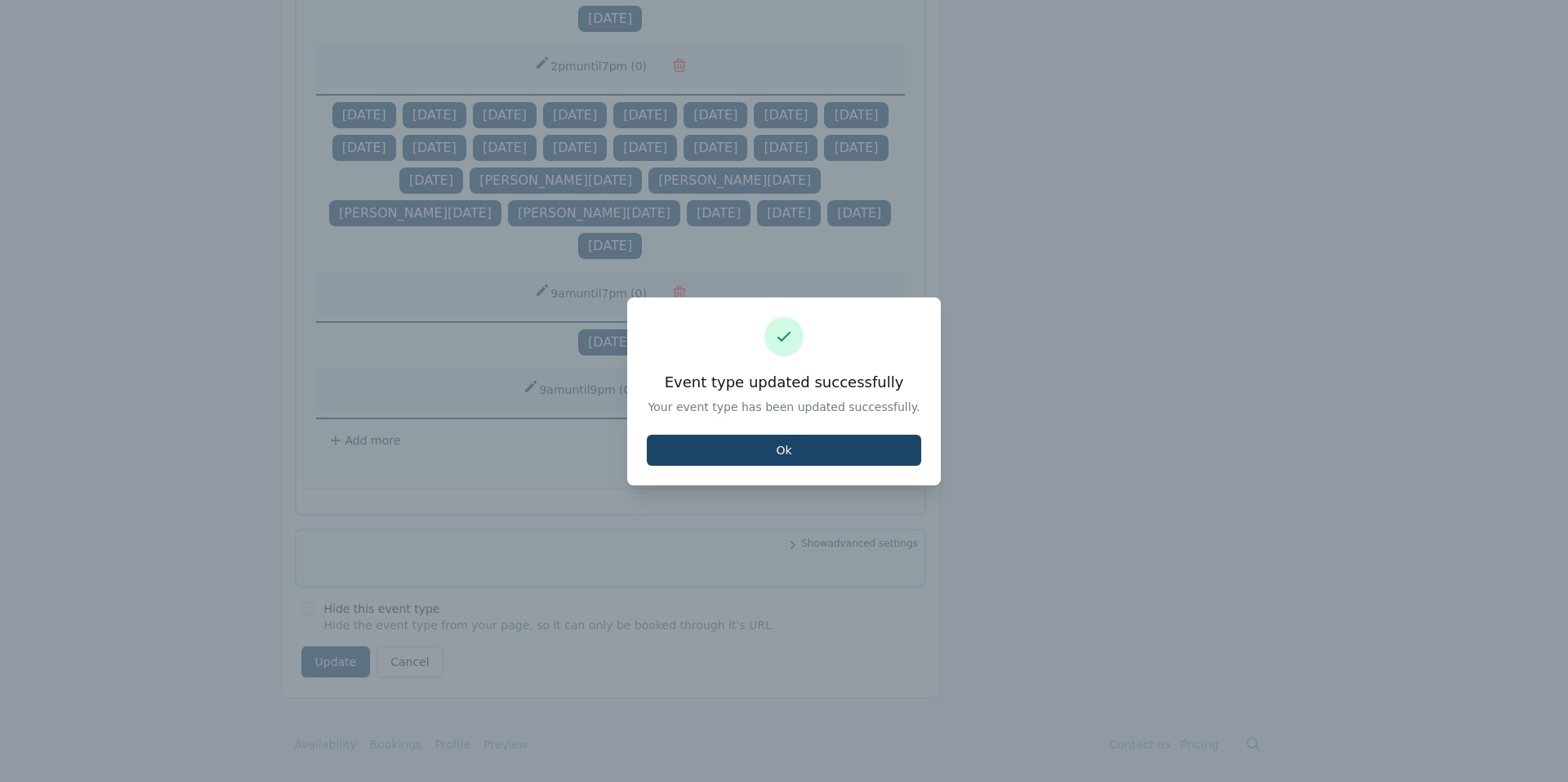
click at [740, 441] on button "Ok" at bounding box center [784, 450] width 274 height 31
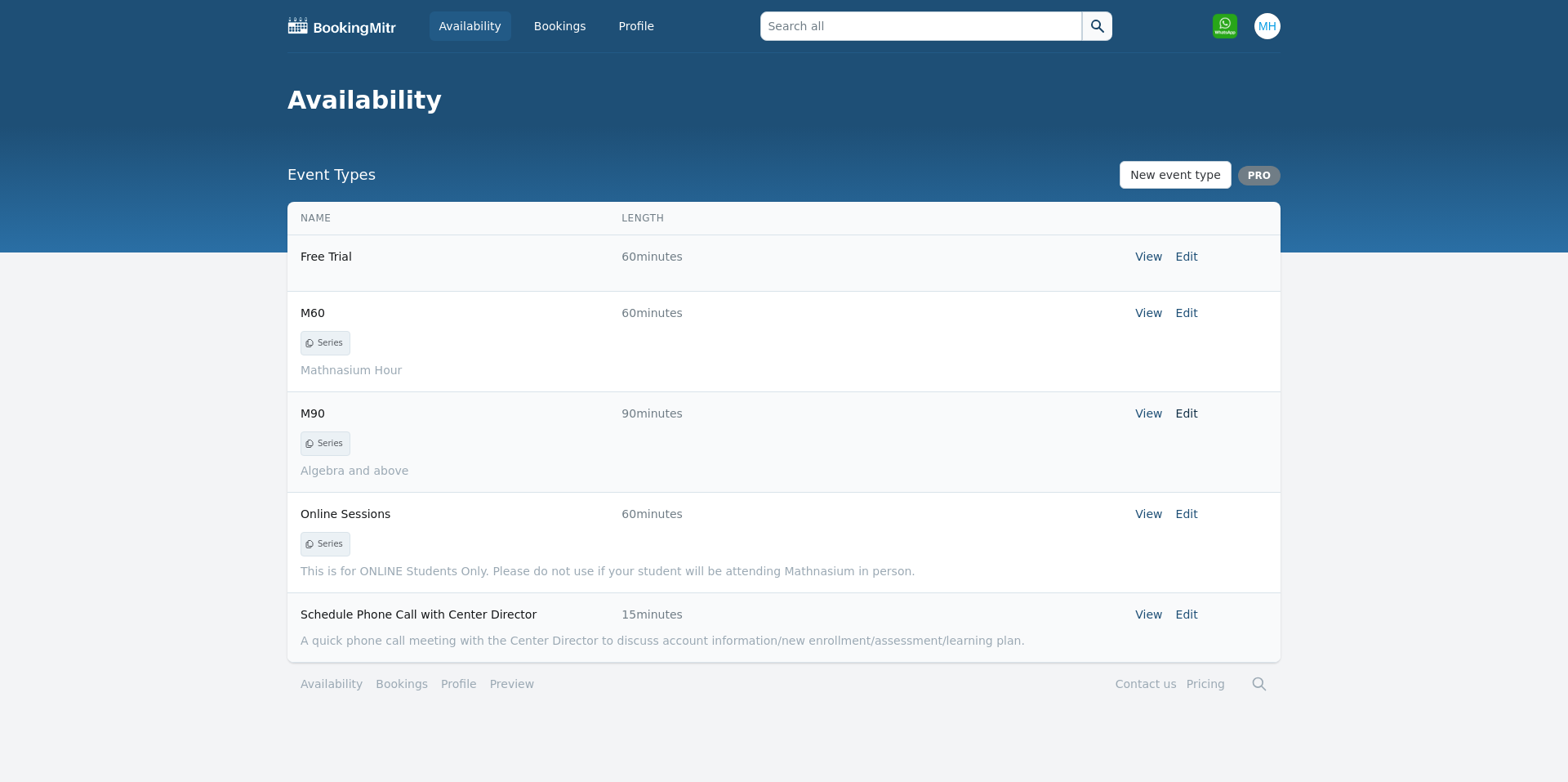
click at [1185, 415] on link "Edit" at bounding box center [1187, 413] width 22 height 13
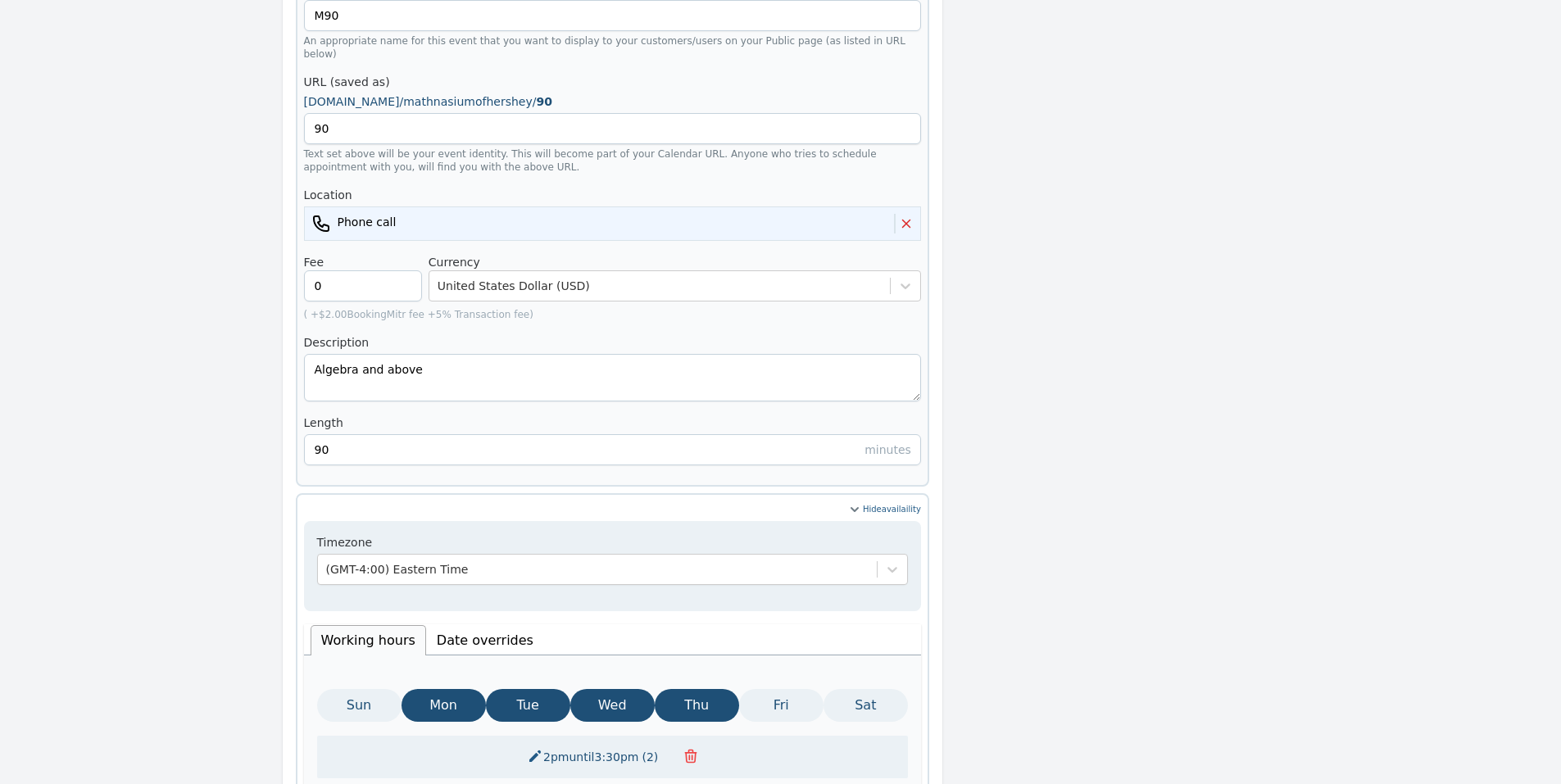
scroll to position [334, 0]
click at [447, 626] on li "Date overrides" at bounding box center [485, 641] width 118 height 30
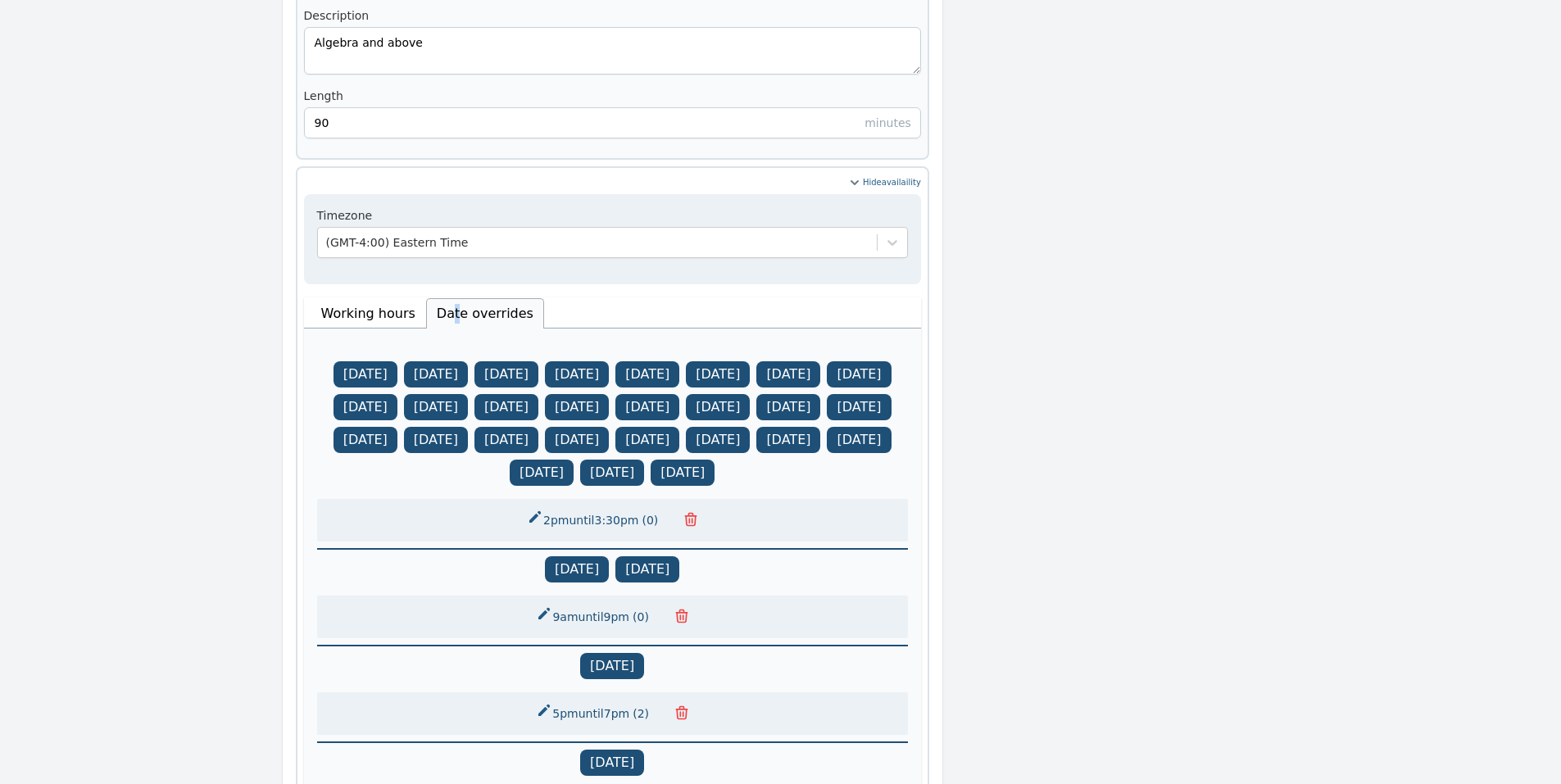
scroll to position [990, 0]
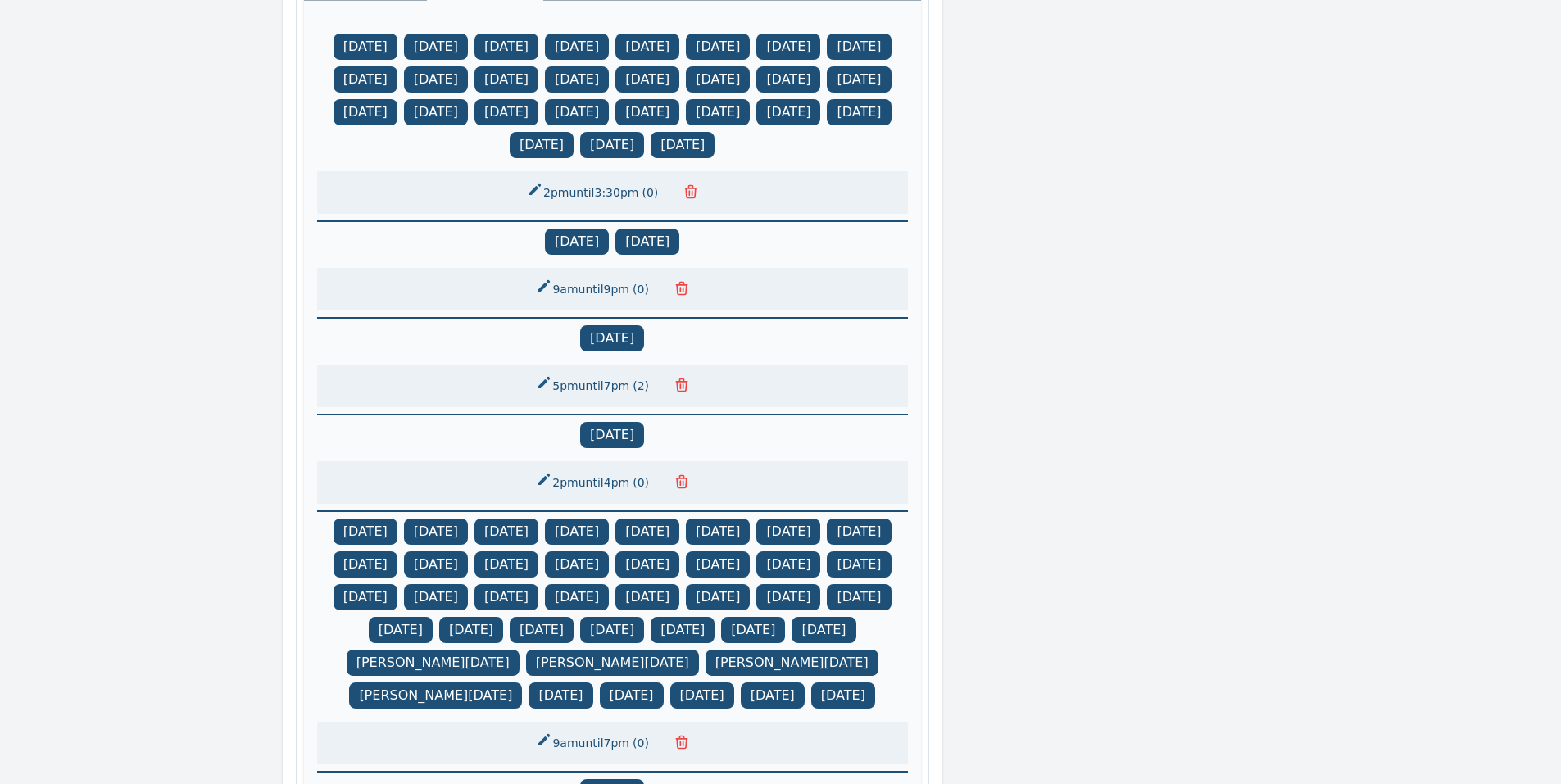
click at [625, 488] on button "2pm until 4pm ( 0 )" at bounding box center [594, 482] width 136 height 29
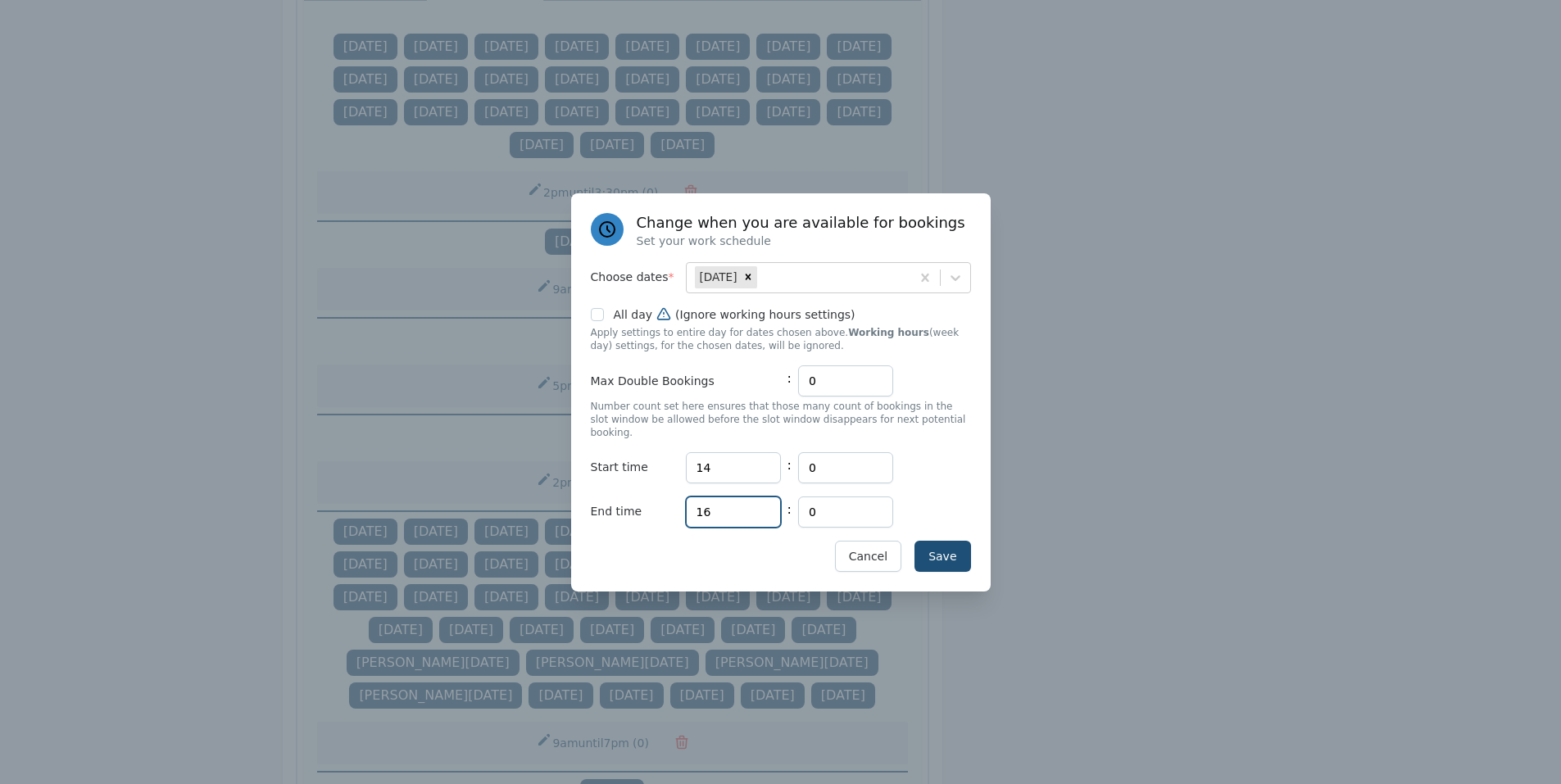
drag, startPoint x: 702, startPoint y: 507, endPoint x: 653, endPoint y: 502, distance: 49.3
click at [651, 507] on div "End time Hours 16 : Minutes 0" at bounding box center [781, 511] width 380 height 31
type input "19"
drag, startPoint x: 947, startPoint y: 540, endPoint x: 909, endPoint y: 490, distance: 62.8
click at [946, 540] on button "Save" at bounding box center [942, 555] width 56 height 31
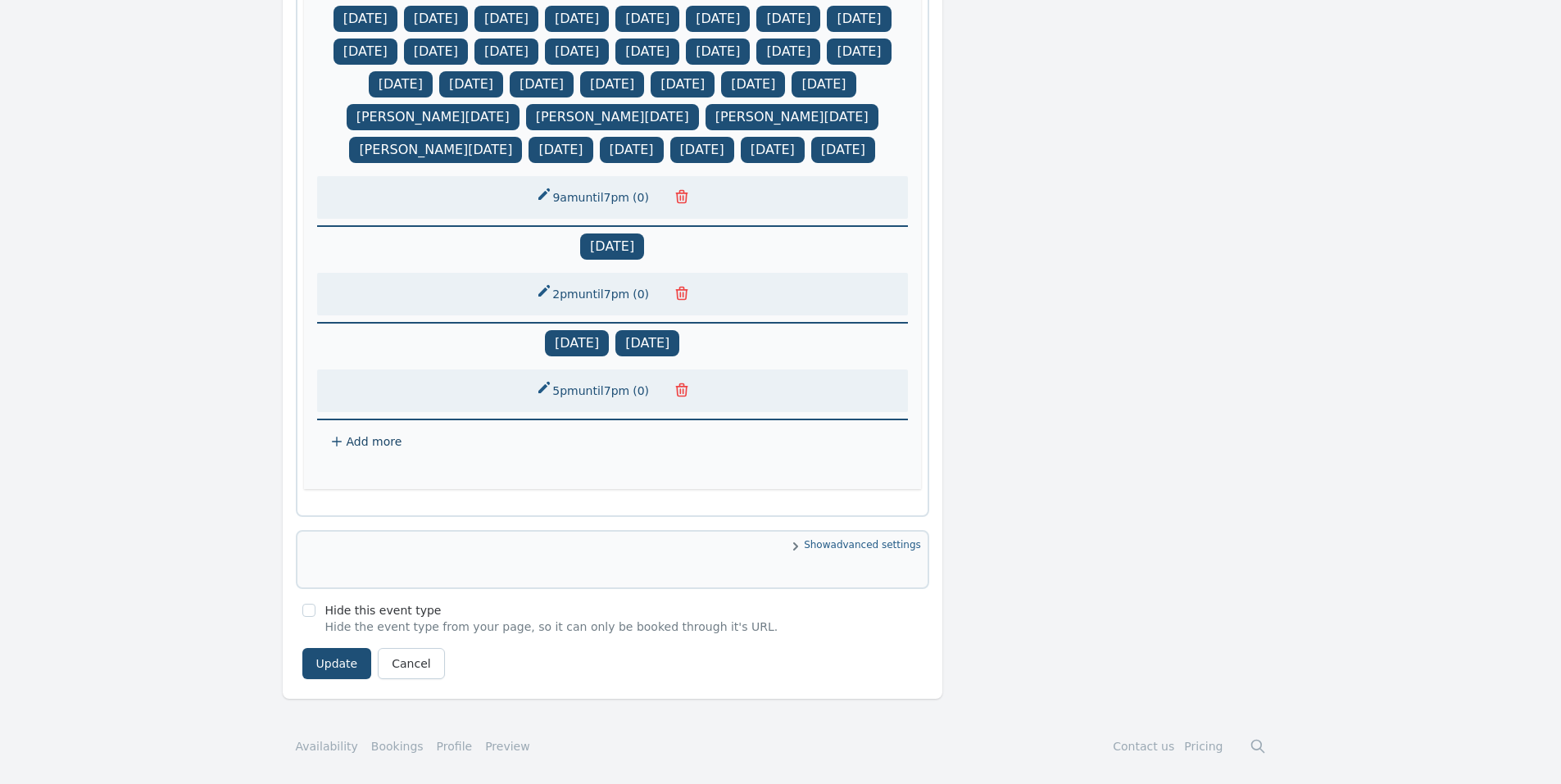
scroll to position [1575, 0]
click at [334, 662] on button "Update" at bounding box center [336, 663] width 69 height 31
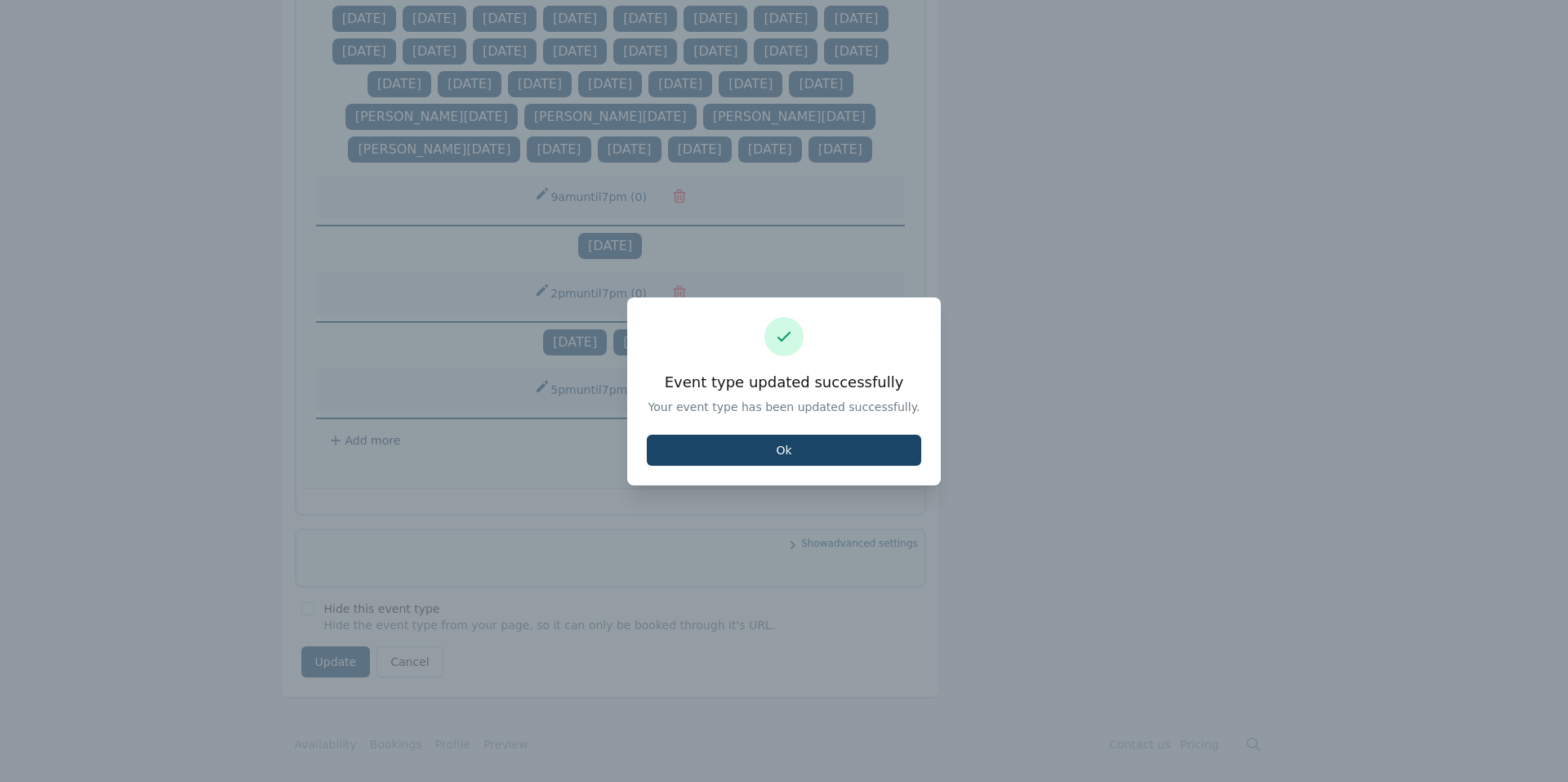
click at [683, 453] on button "Ok" at bounding box center [784, 450] width 274 height 31
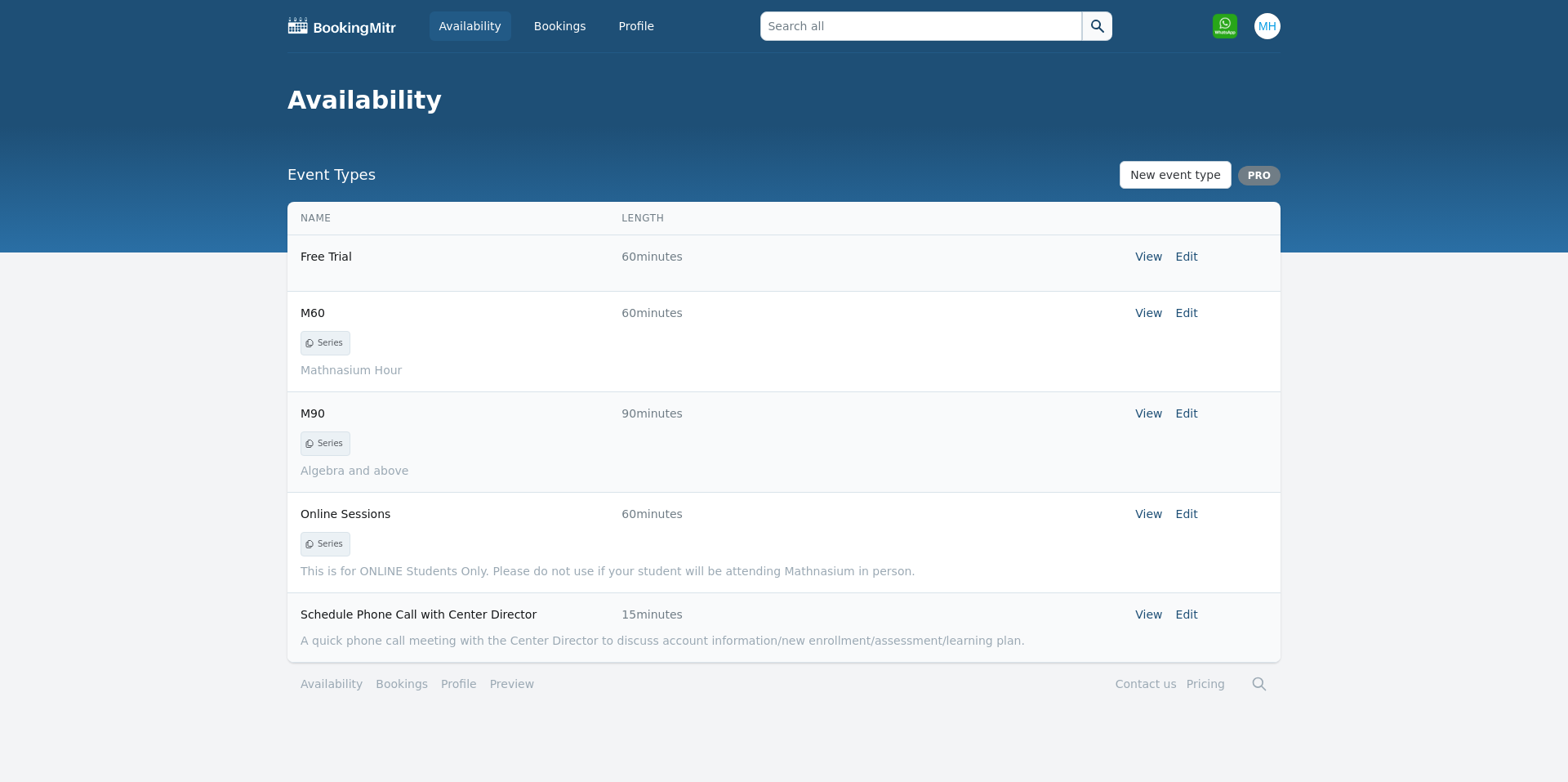
drag, startPoint x: 1194, startPoint y: 516, endPoint x: 1171, endPoint y: 522, distance: 23.8
click at [1194, 516] on link "Edit" at bounding box center [1187, 514] width 22 height 13
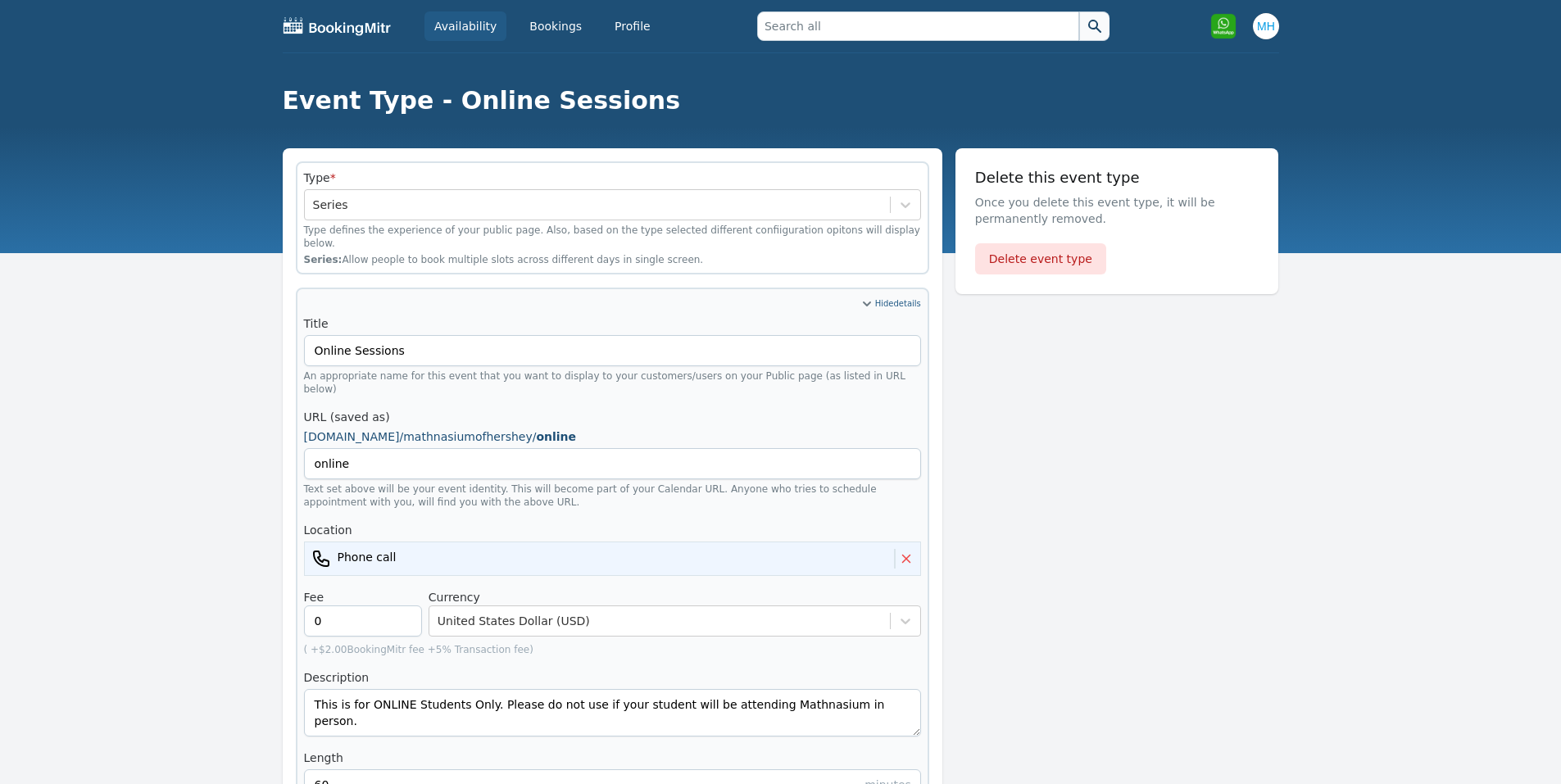
scroll to position [678, 0]
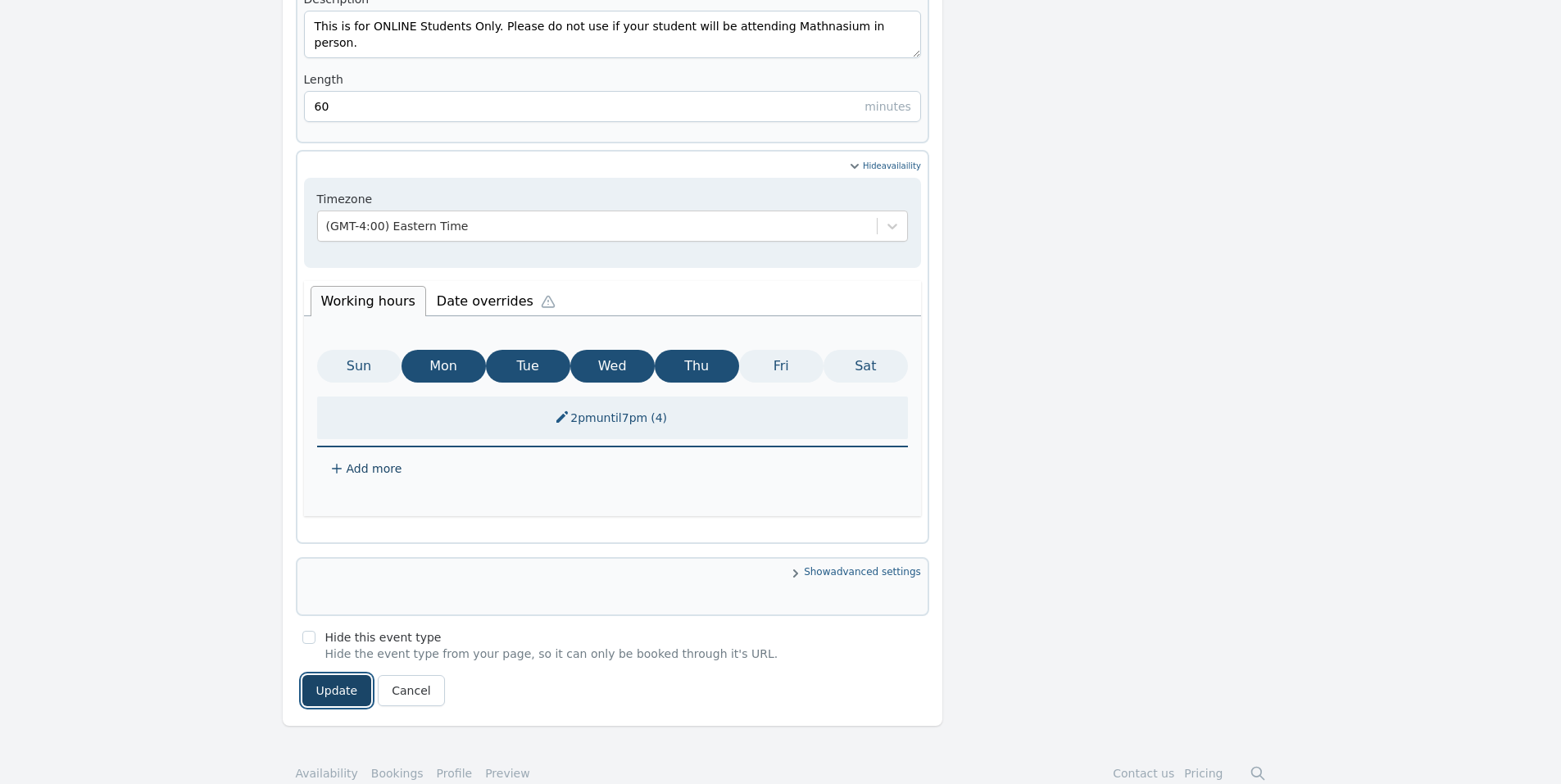
click at [350, 675] on button "Update" at bounding box center [336, 690] width 69 height 31
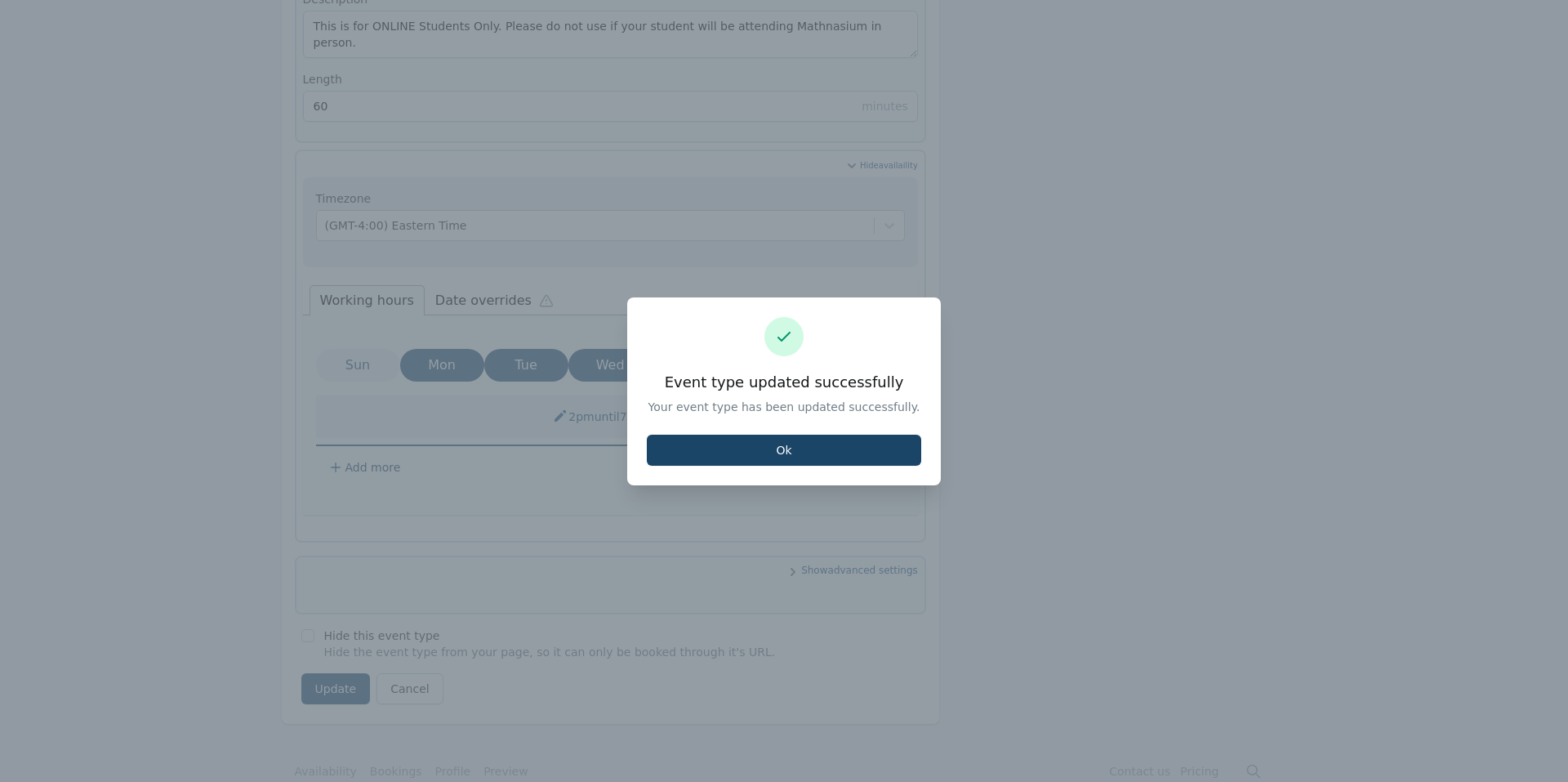
click at [851, 449] on button "Ok" at bounding box center [784, 450] width 274 height 31
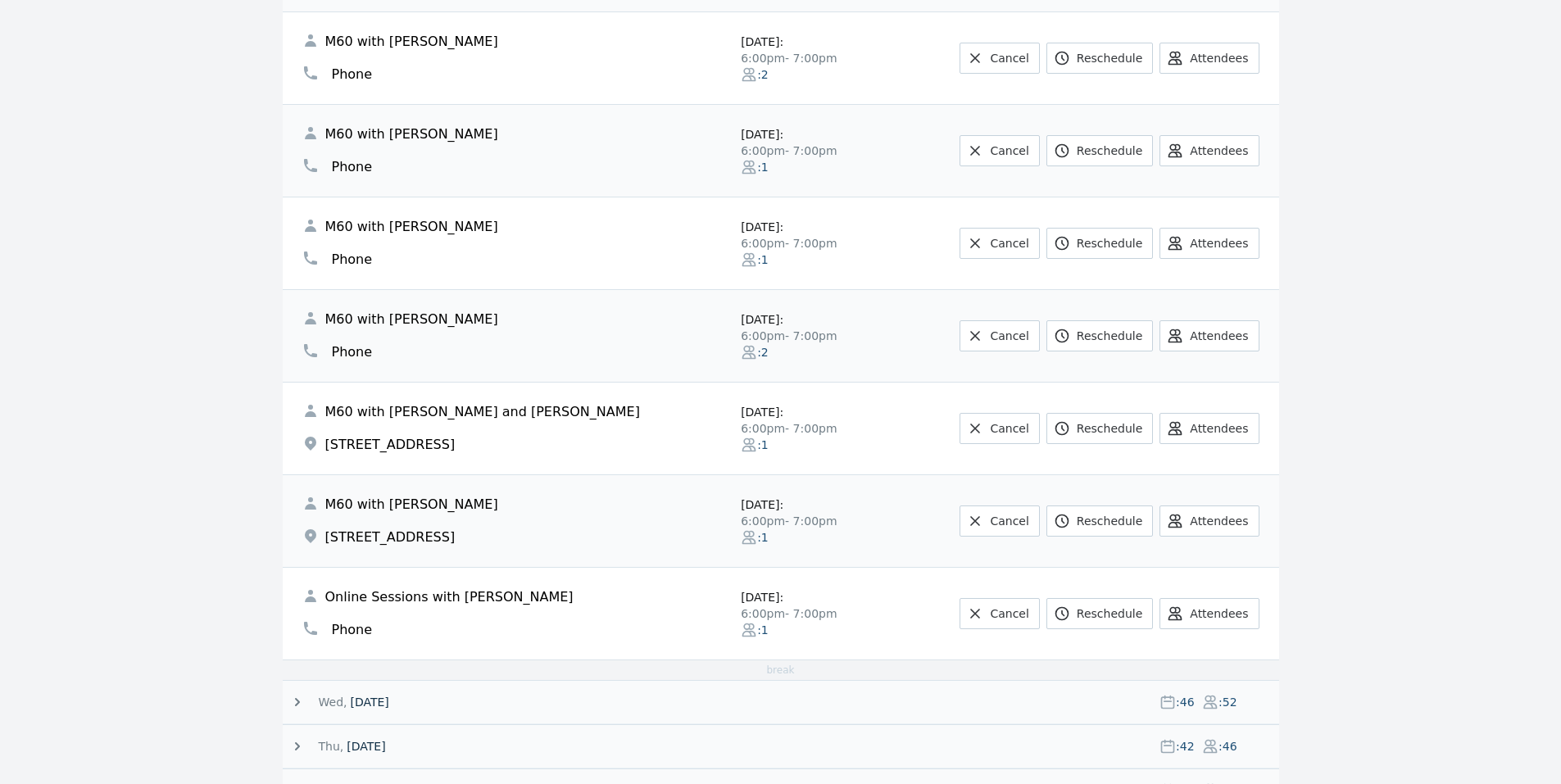
scroll to position [4766, 0]
